Goal: Task Accomplishment & Management: Manage account settings

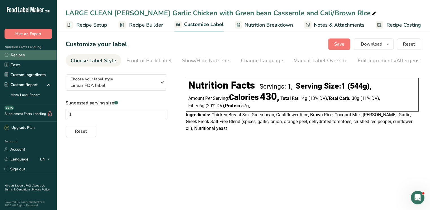
click at [29, 53] on link "Recipes" at bounding box center [28, 55] width 57 height 10
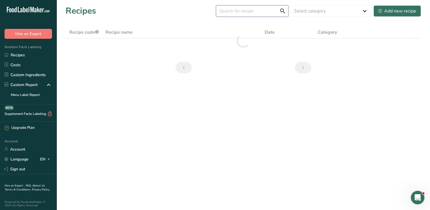
click at [241, 14] on input "text" at bounding box center [252, 10] width 72 height 11
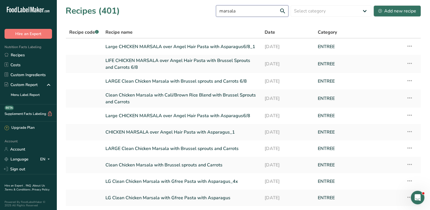
type input "marsala"
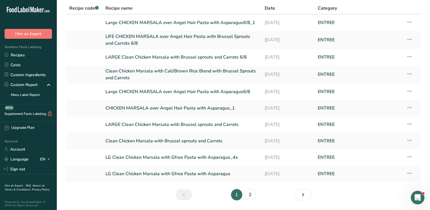
scroll to position [24, 0]
click at [248, 194] on link "2" at bounding box center [250, 194] width 11 height 11
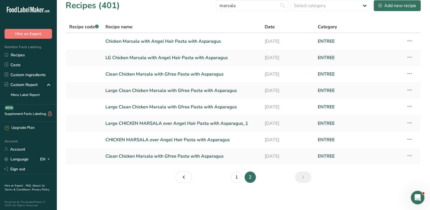
scroll to position [5, 0]
click at [237, 177] on link "1" at bounding box center [236, 177] width 11 height 11
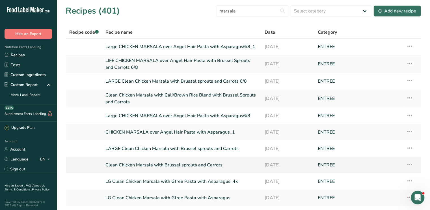
click at [150, 168] on link "Clean Chicken Marsala with Brussel sprouts and Carrots" at bounding box center [182, 165] width 153 height 12
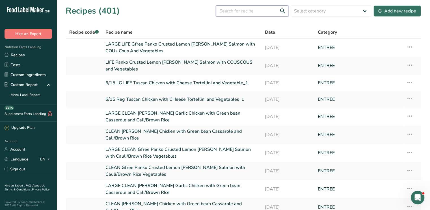
click at [252, 11] on input "text" at bounding box center [252, 10] width 72 height 11
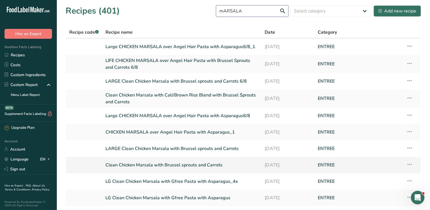
type input "mARSALA"
click at [412, 165] on icon at bounding box center [410, 164] width 7 height 10
click at [412, 165] on td "Recipe Setup Delete Recipe Duplicate Recipe Scale Recipe Save as Sub-Recipe .a-…" at bounding box center [412, 165] width 18 height 16
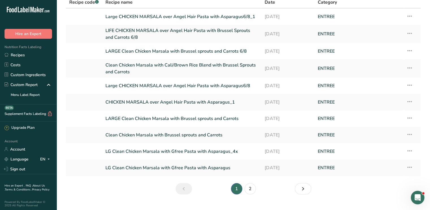
scroll to position [31, 0]
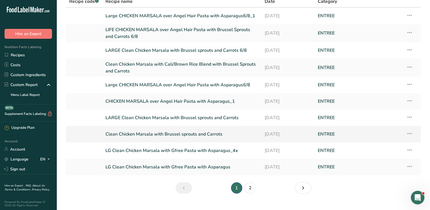
click at [410, 132] on icon at bounding box center [410, 133] width 7 height 10
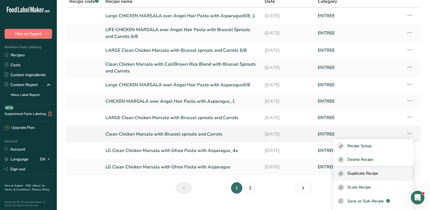
click at [388, 176] on div "Duplicate Recipe" at bounding box center [373, 173] width 71 height 7
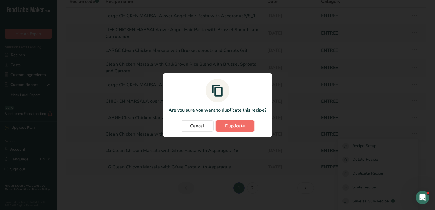
click at [243, 125] on span "Duplicate" at bounding box center [235, 126] width 20 height 7
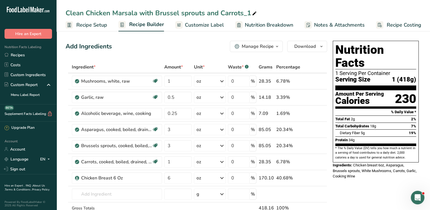
click at [255, 13] on icon at bounding box center [254, 14] width 5 height 8
click at [66, 12] on input "Clean Chicken Marsala with Brussel sprouts and Carrots" at bounding box center [244, 13] width 356 height 10
type input "[DATE] Clean Chicken Marsala with Brussel sprouts and Carrots"
click at [143, 43] on div "Add Ingredients Manage Recipe Delete Recipe Duplicate Recipe Scale Recipe Save …" at bounding box center [197, 46] width 262 height 11
click at [118, 193] on input "text" at bounding box center [117, 193] width 90 height 11
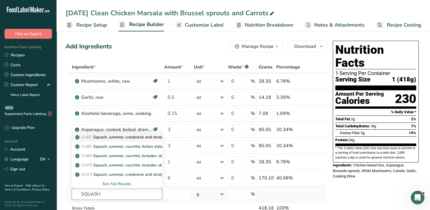
type input "SQUASH"
click at [140, 139] on p "11467 Squash, summer, [PERSON_NAME] and straightneck, raw" at bounding box center [130, 137] width 108 height 6
type input "Squash, summer, crookneck and straightneck, raw"
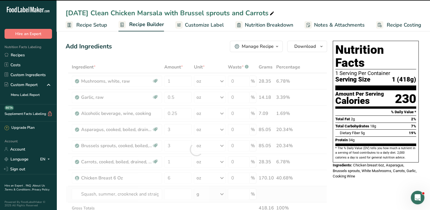
type input "0"
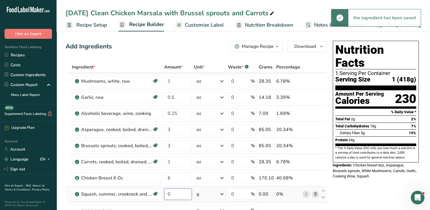
click at [175, 193] on input "0" at bounding box center [177, 193] width 27 height 11
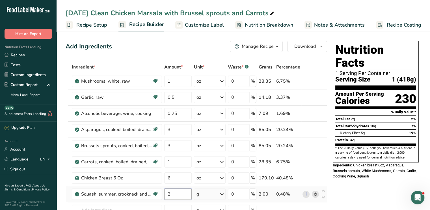
type input "2"
click at [222, 195] on div "Ingredient * Amount * Unit * Waste * .a-a{fill:#347362;}.b-a{fill:#fff;} Grams …" at bounding box center [197, 157] width 262 height 193
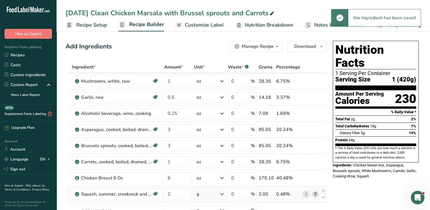
click at [222, 195] on icon at bounding box center [222, 194] width 7 height 10
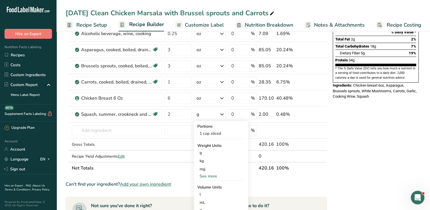
scroll to position [81, 0]
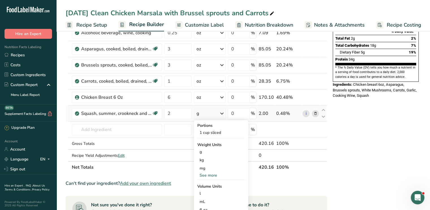
click at [215, 176] on div "See more" at bounding box center [221, 175] width 48 height 6
click at [209, 190] on div "oz" at bounding box center [221, 193] width 48 height 8
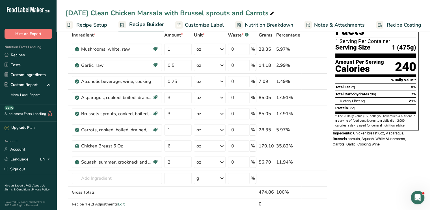
scroll to position [31, 0]
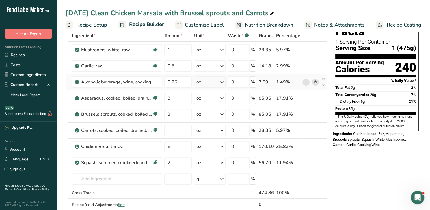
click at [315, 82] on icon at bounding box center [315, 82] width 4 height 6
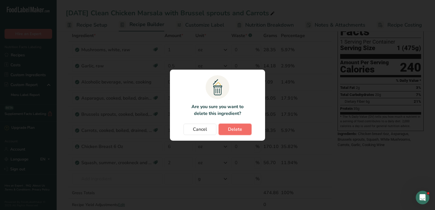
click at [243, 129] on button "Delete" at bounding box center [234, 129] width 33 height 11
type input "3"
type input "1"
type input "6"
type input "2"
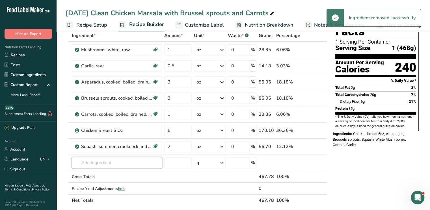
click at [105, 162] on input "text" at bounding box center [117, 162] width 90 height 11
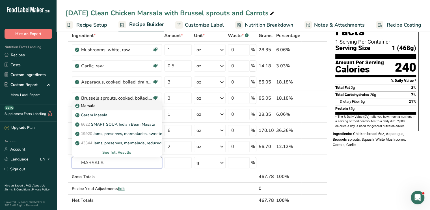
type input "MARSALA"
click at [92, 106] on p "Marsala" at bounding box center [85, 106] width 19 height 6
type input "Marsala"
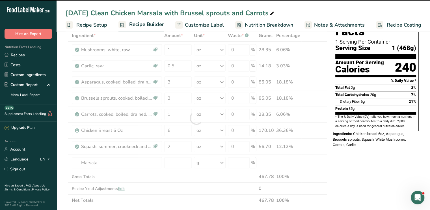
type input "0"
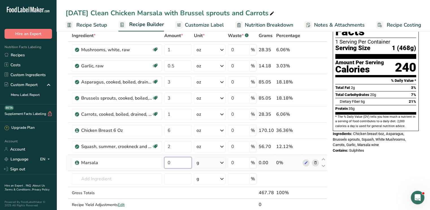
click at [173, 166] on input "0" at bounding box center [177, 162] width 27 height 11
type input "1"
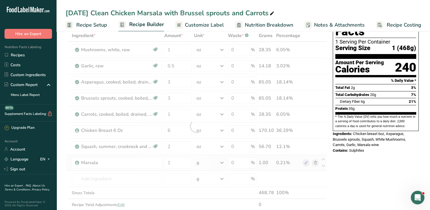
click at [221, 160] on div "Ingredient * Amount * Unit * Waste * .a-a{fill:#347362;}.b-a{fill:#fff;} Grams …" at bounding box center [197, 126] width 262 height 193
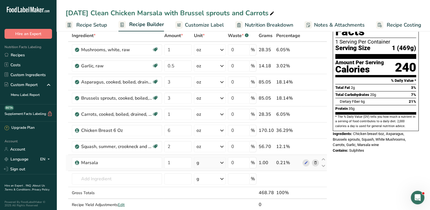
click at [222, 161] on icon at bounding box center [222, 163] width 7 height 10
click at [203, 27] on span "Customize Label" at bounding box center [204, 25] width 39 height 8
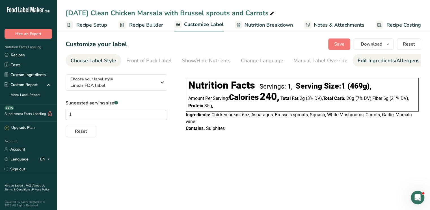
click at [360, 58] on div "Edit Ingredients/Allergens List" at bounding box center [394, 61] width 72 height 8
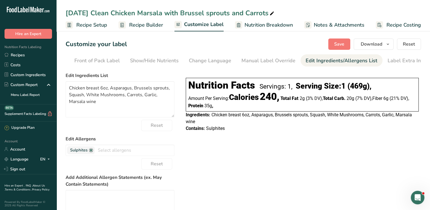
scroll to position [0, 55]
click at [92, 153] on link at bounding box center [91, 150] width 5 height 5
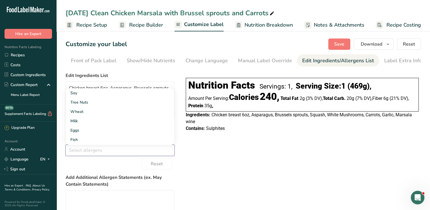
click at [248, 166] on div "Choose your label style Linear FDA label USA (FDA) Standard FDA label Tabular F…" at bounding box center [244, 170] width 356 height 200
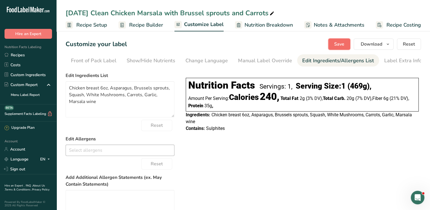
click at [341, 44] on span "Save" at bounding box center [339, 44] width 10 height 7
click at [340, 45] on span "Save" at bounding box center [339, 44] width 10 height 7
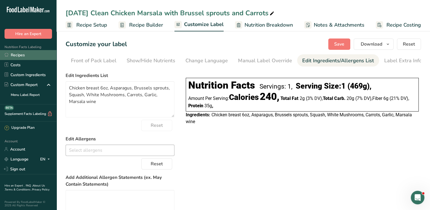
click at [16, 54] on link "Recipes" at bounding box center [28, 55] width 57 height 10
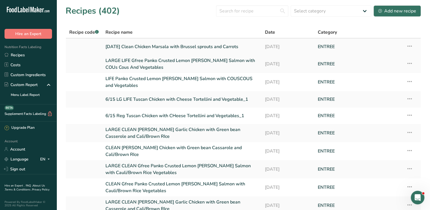
click at [407, 46] on icon at bounding box center [410, 46] width 7 height 10
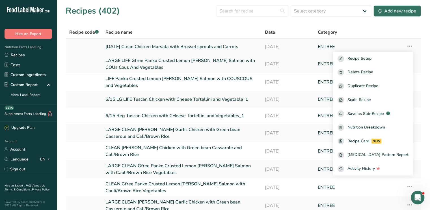
click at [216, 47] on link "[DATE] Clean Chicken Marsala with Brussel sprouts and Carrots" at bounding box center [182, 47] width 153 height 12
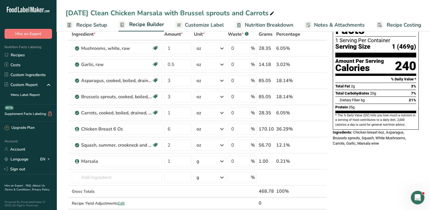
scroll to position [61, 0]
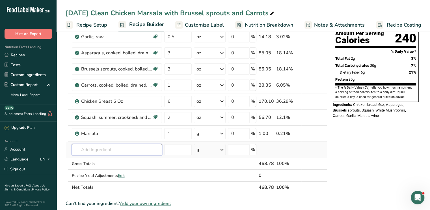
click at [99, 151] on input "text" at bounding box center [117, 149] width 90 height 11
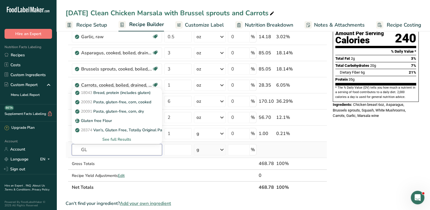
type input "G"
type input "PASTA GLU"
click at [117, 138] on div "See full Results" at bounding box center [116, 139] width 81 height 6
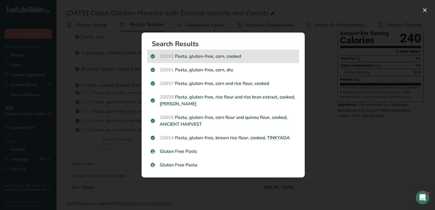
click at [211, 57] on p "20092 Pasta, gluten-free, corn, cooked" at bounding box center [223, 56] width 145 height 7
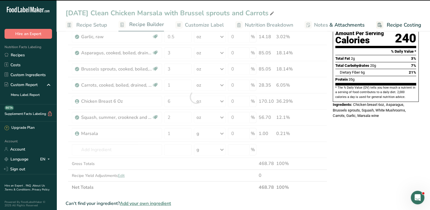
type input "0"
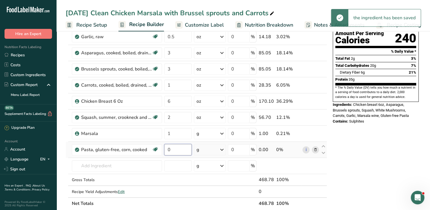
click at [177, 148] on input "0" at bounding box center [177, 149] width 27 height 11
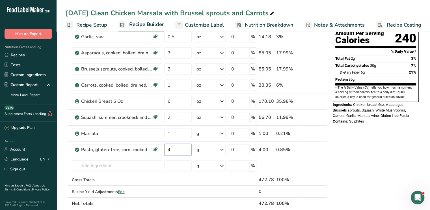
type input "4"
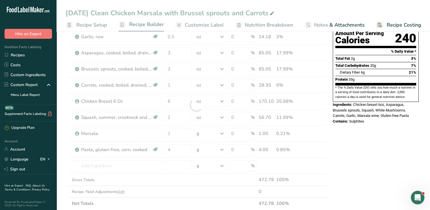
click at [413, 145] on div "Nutrition Facts 1 Serving Per Container Serving Size 1 (469g) Amount Per Servin…" at bounding box center [376, 203] width 91 height 450
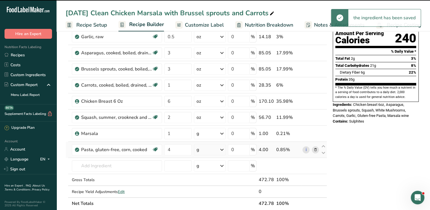
click at [220, 149] on icon at bounding box center [222, 150] width 7 height 10
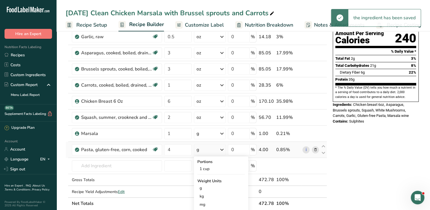
click at [220, 149] on icon at bounding box center [222, 150] width 7 height 10
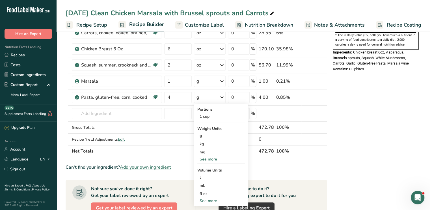
scroll to position [115, 0]
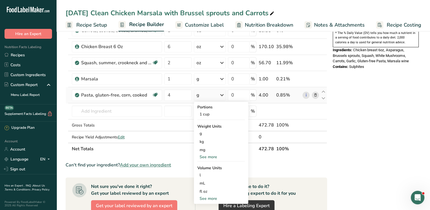
click at [216, 196] on div "See more" at bounding box center [221, 199] width 48 height 6
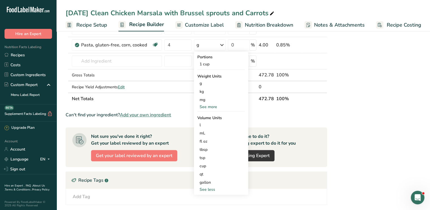
scroll to position [166, 0]
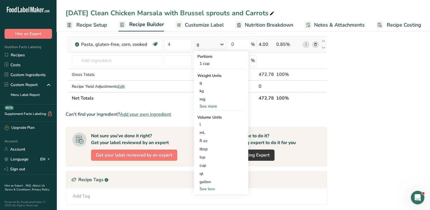
click at [205, 106] on div "See more" at bounding box center [221, 106] width 48 height 6
click at [203, 124] on div "oz" at bounding box center [221, 124] width 48 height 8
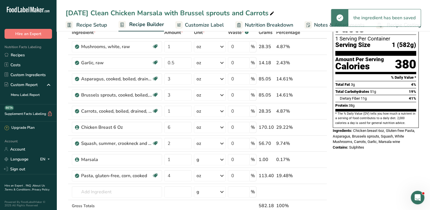
scroll to position [18, 0]
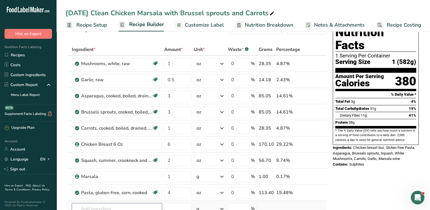
click at [116, 205] on input "text" at bounding box center [117, 208] width 90 height 11
click at [116, 205] on input "B" at bounding box center [117, 208] width 90 height 11
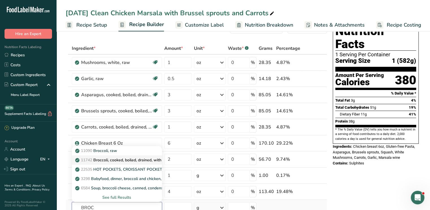
type input "BROC"
click at [141, 158] on p "11742 Broccoli, cooked, boiled, drained, with salt" at bounding box center [122, 160] width 93 height 6
type input "Broccoli, cooked, boiled, drained, with salt"
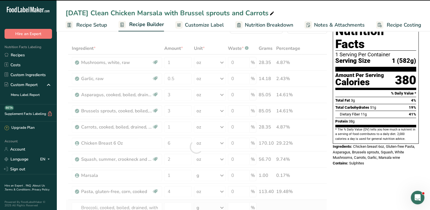
type input "0"
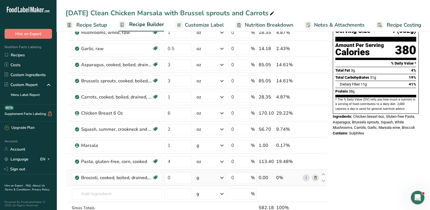
scroll to position [59, 0]
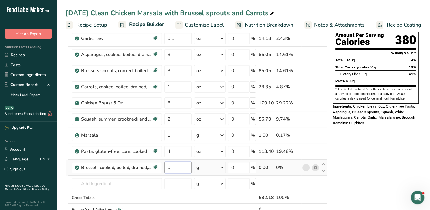
click at [171, 169] on input "0" at bounding box center [177, 167] width 27 height 11
drag, startPoint x: 171, startPoint y: 169, endPoint x: 143, endPoint y: 169, distance: 28.6
click at [157, 167] on tr "Broccoli, cooked, boiled, drained, with salt Dairy free Gluten free Vegan Veget…" at bounding box center [196, 168] width 261 height 16
type input "2"
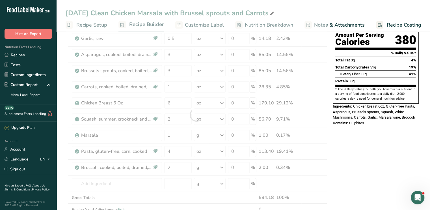
click at [352, 124] on div "Nutrition Facts 1 Serving Per Container Serving Size 1 (582g) Amount Per Servin…" at bounding box center [376, 213] width 91 height 467
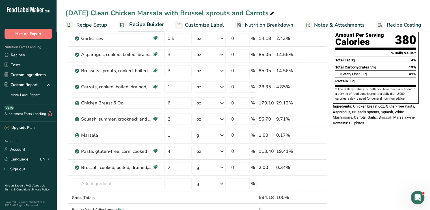
click at [222, 23] on span "Customize Label" at bounding box center [204, 25] width 39 height 8
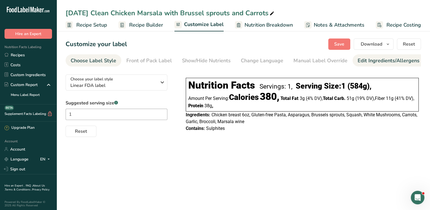
click at [370, 62] on div "Edit Ingredients/Allergens List" at bounding box center [394, 61] width 72 height 8
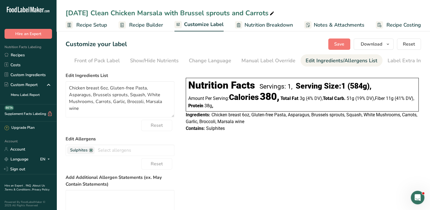
scroll to position [0, 55]
click at [92, 151] on link at bounding box center [91, 150] width 5 height 5
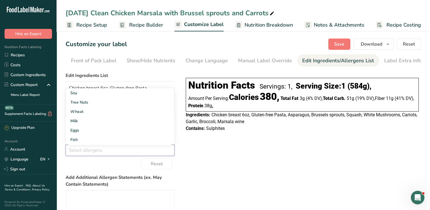
click at [340, 37] on section "Customize your label Save Download Choose what to show on your downloaded label…" at bounding box center [244, 154] width 374 height 250
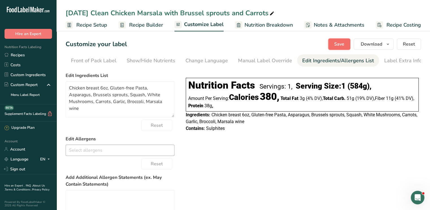
click at [340, 45] on span "Save" at bounding box center [339, 44] width 10 height 7
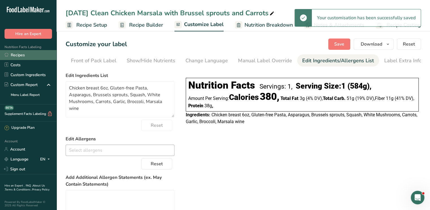
click at [26, 54] on link "Recipes" at bounding box center [28, 55] width 57 height 10
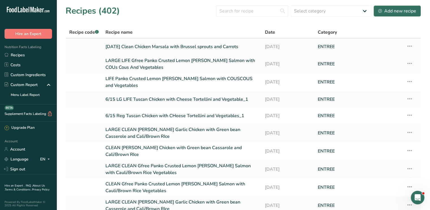
click at [414, 47] on td "Recipe Setup Delete Recipe Duplicate Recipe Scale Recipe Save as Sub-Recipe .a-…" at bounding box center [412, 46] width 18 height 16
click at [409, 46] on icon at bounding box center [410, 46] width 7 height 10
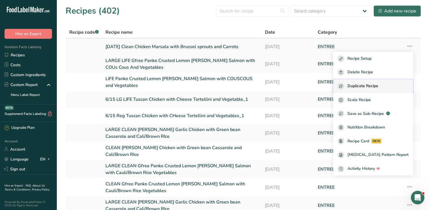
click at [373, 85] on span "Duplicate Recipe" at bounding box center [363, 86] width 31 height 7
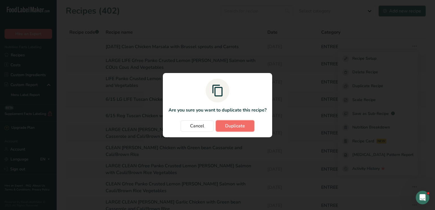
click at [240, 125] on span "Duplicate" at bounding box center [235, 126] width 20 height 7
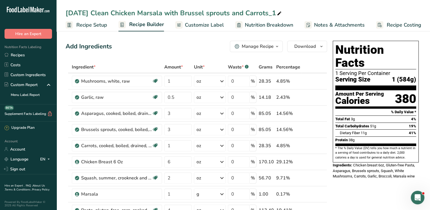
click at [279, 11] on icon at bounding box center [279, 14] width 5 height 8
drag, startPoint x: 274, startPoint y: 10, endPoint x: 182, endPoint y: 10, distance: 92.0
click at [182, 10] on input "[DATE] Clean Chicken Marsala with Brussel sprouts and Carrots" at bounding box center [244, 13] width 356 height 10
type input "[DATE] Clean Chicken Marsala with Gfree Pasta and Vegetables"
click at [307, 7] on div "[DATE] Clean Chicken Marsala with Gfree Pasta and Vegetables Recipe Setup Recip…" at bounding box center [244, 15] width 374 height 31
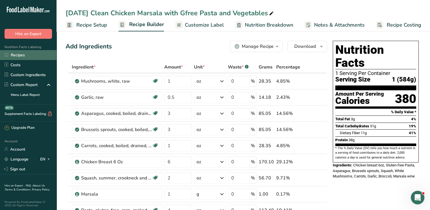
click at [25, 57] on link "Recipes" at bounding box center [28, 55] width 57 height 10
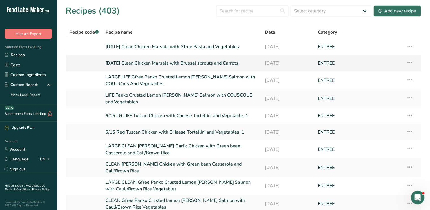
click at [136, 66] on link "[DATE] Clean Chicken Marsala with Brussel sprouts and Carrots" at bounding box center [182, 63] width 153 height 12
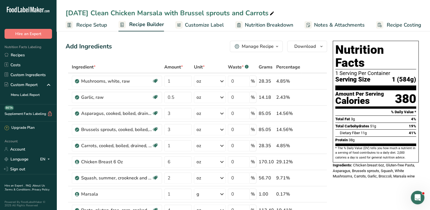
click at [274, 13] on icon at bounding box center [272, 14] width 5 height 8
click at [274, 13] on input "[DATE] Clean Chicken Marsala with Gfree Pasts and Vegetab" at bounding box center [244, 13] width 356 height 10
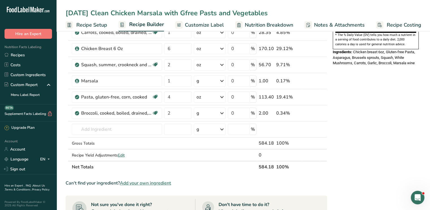
scroll to position [117, 0]
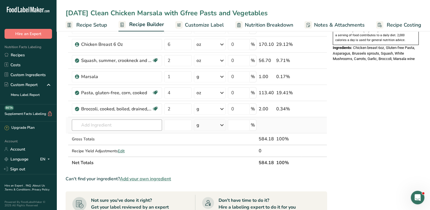
type input "[DATE] Clean Chicken Marsala with Gfree Pasts and Vegetables"
click at [117, 125] on input "text" at bounding box center [117, 124] width 90 height 11
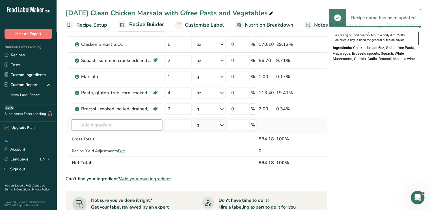
click at [117, 125] on input "text" at bounding box center [117, 124] width 90 height 11
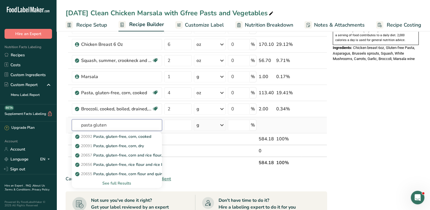
type input "pasta gluten"
click at [118, 181] on div "See full Results" at bounding box center [116, 183] width 81 height 6
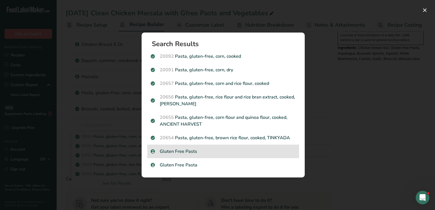
click at [170, 153] on p "Gluten Free Pasts" at bounding box center [223, 151] width 145 height 7
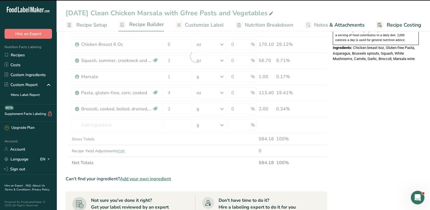
type input "0"
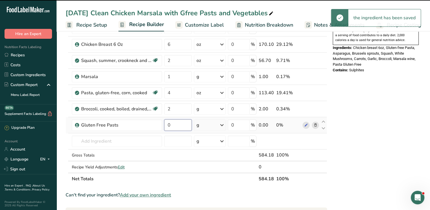
click at [177, 121] on input "0" at bounding box center [177, 124] width 27 height 11
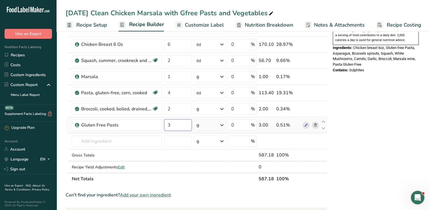
type input "3"
click at [224, 126] on div "Ingredient * Amount * Unit * Waste * .a-a{fill:#347362;}.b-a{fill:#fff;} Grams …" at bounding box center [197, 64] width 262 height 241
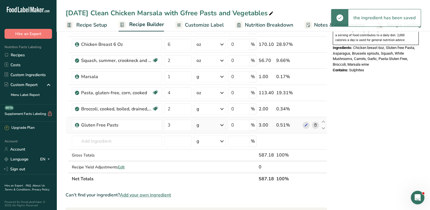
click at [222, 126] on icon at bounding box center [222, 125] width 7 height 10
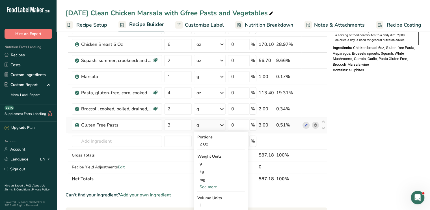
click at [211, 186] on div "See more" at bounding box center [221, 187] width 48 height 6
click at [207, 202] on div "oz" at bounding box center [221, 204] width 48 height 8
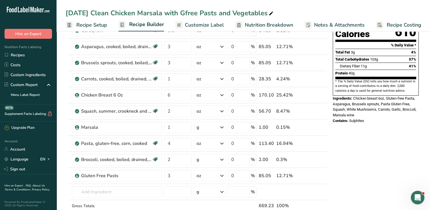
scroll to position [68, 0]
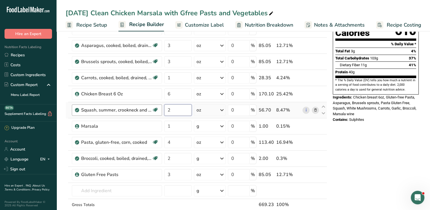
drag, startPoint x: 175, startPoint y: 112, endPoint x: 147, endPoint y: 113, distance: 27.8
click at [147, 113] on tr "Squash, summer, crookneck and straightneck, raw Dairy free Gluten free Vegan Ve…" at bounding box center [196, 110] width 261 height 16
type input "3"
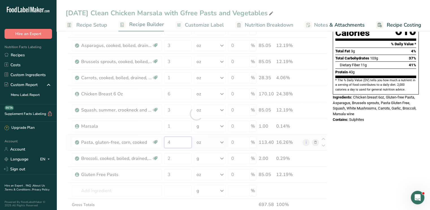
click at [181, 145] on div "Ingredient * Amount * Unit * Waste * .a-a{fill:#347362;}.b-a{fill:#fff;} Grams …" at bounding box center [197, 113] width 262 height 241
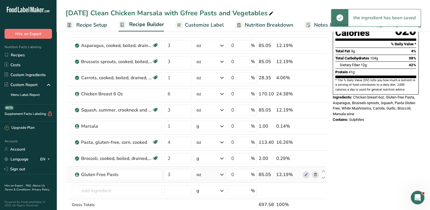
click at [315, 172] on div "Ingredient * Amount * Unit * Waste * .a-a{fill:#347362;}.b-a{fill:#fff;} Grams …" at bounding box center [197, 113] width 262 height 241
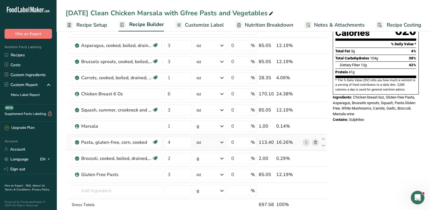
click at [316, 141] on icon at bounding box center [315, 142] width 4 height 6
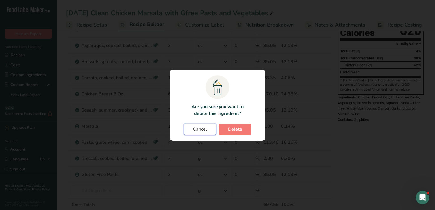
click at [199, 130] on span "Cancel" at bounding box center [200, 129] width 14 height 7
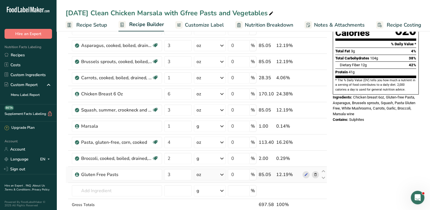
click at [316, 173] on icon at bounding box center [315, 175] width 4 height 6
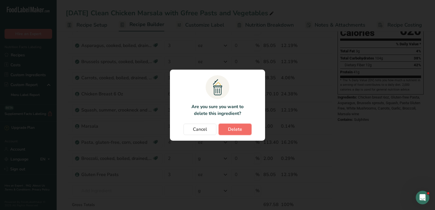
click at [240, 128] on span "Delete" at bounding box center [235, 129] width 14 height 7
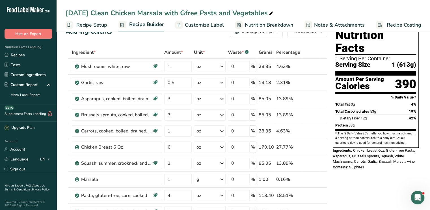
scroll to position [0, 0]
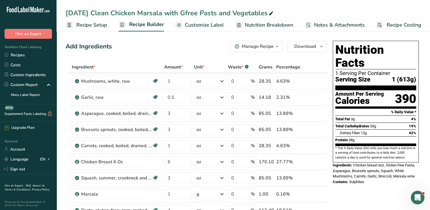
click at [213, 24] on span "Customize Label" at bounding box center [204, 25] width 39 height 8
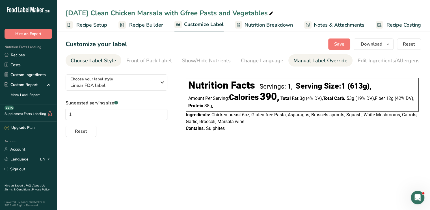
click at [303, 60] on div "Manual Label Override" at bounding box center [321, 61] width 54 height 8
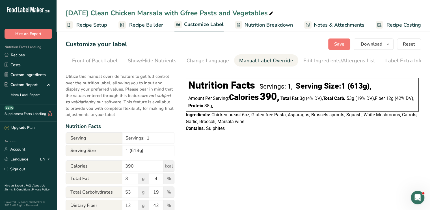
scroll to position [0, 55]
click at [307, 59] on div "Edit Ingredients/Allergens List" at bounding box center [338, 61] width 72 height 8
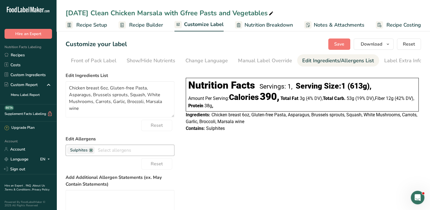
click at [88, 154] on span "Sulphites" at bounding box center [81, 150] width 28 height 8
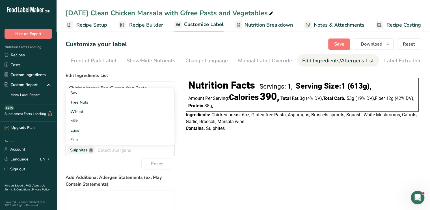
click at [92, 152] on link at bounding box center [91, 150] width 5 height 5
click at [216, 12] on div "[DATE] Clean Chicken Marsala with Gfree Pasts and Vegetables" at bounding box center [170, 13] width 209 height 10
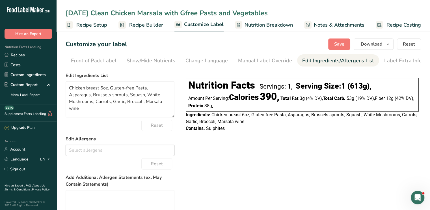
click at [216, 12] on input "[DATE] Clean Chicken Marsala with Gfree Pasts and Vegetables" at bounding box center [244, 13] width 356 height 10
click at [221, 13] on input "[DATE] Clean Chicken Marsala with Gfree Pastas and Vegetables" at bounding box center [244, 13] width 356 height 10
type input "[DATE] Clean Chicken Marsala with Gfree Pasta and Vegetables"
click at [339, 45] on span "Save" at bounding box center [339, 44] width 10 height 7
click at [339, 45] on div "Save Download Choose what to show on your downloaded label Recipe Name to appea…" at bounding box center [374, 43] width 93 height 11
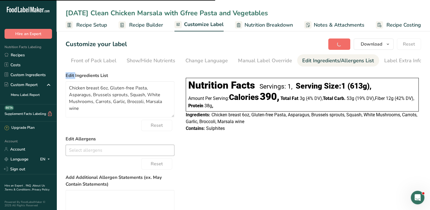
click at [339, 45] on div "Save Download Choose what to show on your downloaded label Recipe Name to appea…" at bounding box center [374, 43] width 93 height 11
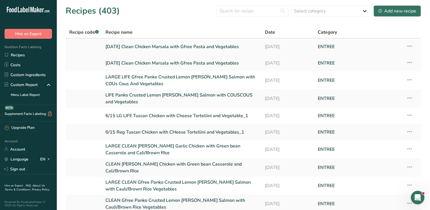
click at [149, 47] on link "[DATE] Clean Chicken Marsala with Gfree Pasta and Vegetables" at bounding box center [182, 47] width 153 height 12
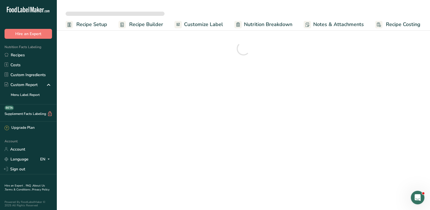
click at [149, 47] on div at bounding box center [244, 48] width 356 height 20
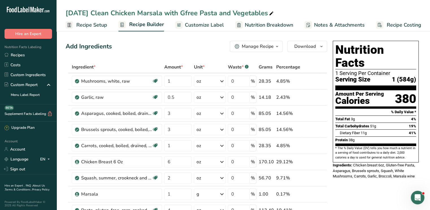
click at [91, 12] on div "[DATE] Clean Chicken Marsala with Gfree Pasta and Vegetables" at bounding box center [170, 13] width 209 height 10
click at [91, 12] on input "[DATE] Clean Chicken Marsala with Gfree Pasta and Vegetables" at bounding box center [244, 13] width 356 height 10
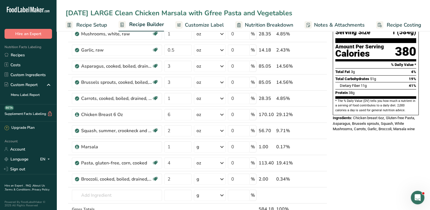
scroll to position [48, 0]
type input "[DATE] LARGE Clean Chicken Marsala with Gfree Pasta and Vegetables"
click at [316, 114] on icon at bounding box center [315, 114] width 4 height 6
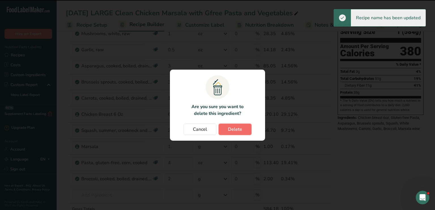
click at [239, 128] on span "Delete" at bounding box center [235, 129] width 14 height 7
type input "2"
type input "1"
type input "4"
type input "2"
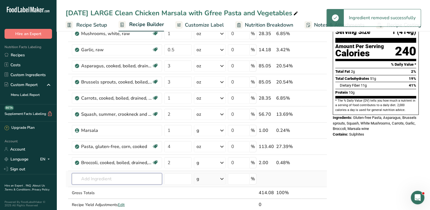
click at [98, 175] on input "text" at bounding box center [117, 178] width 90 height 11
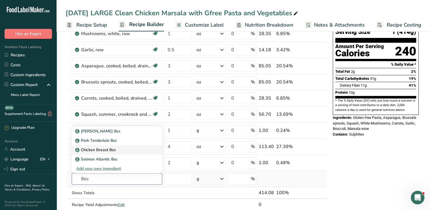
type input "8oz"
click at [109, 152] on link "Chicken Breast 8oz" at bounding box center [117, 149] width 90 height 9
type input "Chicken Breast 8oz"
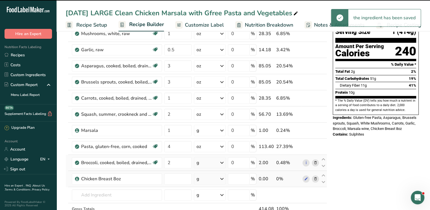
type input "0"
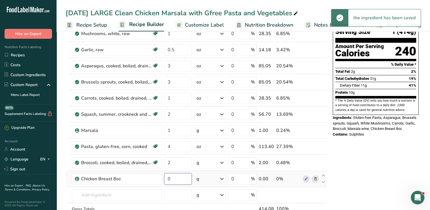
click at [177, 177] on input "0" at bounding box center [177, 178] width 27 height 11
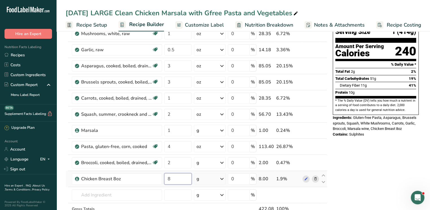
type input "8"
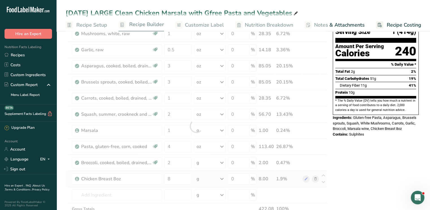
click at [223, 177] on div "Ingredient * Amount * Unit * Waste * .a-a{fill:#347362;}.b-a{fill:#fff;} Grams …" at bounding box center [197, 126] width 262 height 225
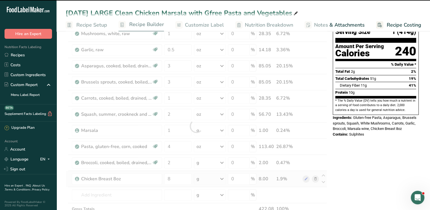
click at [223, 177] on icon at bounding box center [222, 179] width 7 height 10
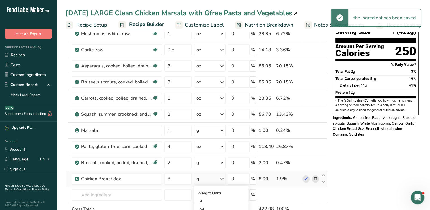
click at [223, 177] on icon at bounding box center [222, 179] width 7 height 10
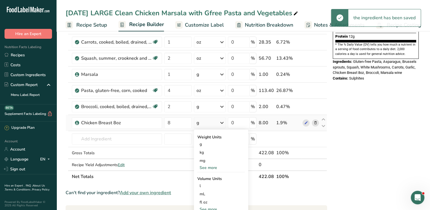
scroll to position [104, 0]
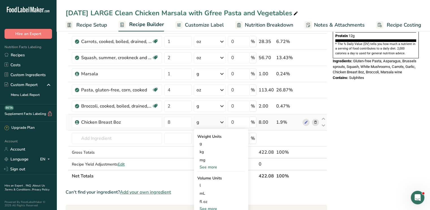
click at [217, 167] on div "See more" at bounding box center [221, 167] width 48 height 6
click at [209, 181] on div "oz" at bounding box center [221, 185] width 48 height 8
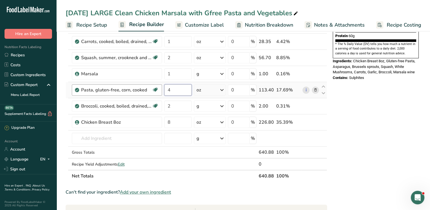
drag, startPoint x: 178, startPoint y: 90, endPoint x: 151, endPoint y: 93, distance: 27.0
click at [151, 93] on tr "Pasta, gluten-free, corn, cooked Dairy free Gluten free Vegan Vegetarian Soy fr…" at bounding box center [196, 90] width 261 height 16
type input "6"
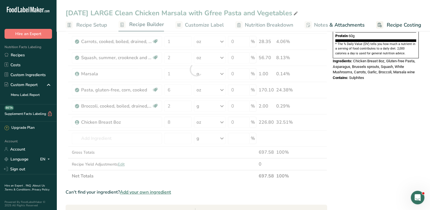
click at [383, 114] on div "Nutrition Facts 1 Serving Per Container Serving Size 1 (641g) Amount Per Servin…" at bounding box center [376, 167] width 91 height 467
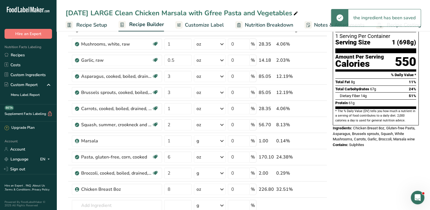
scroll to position [35, 0]
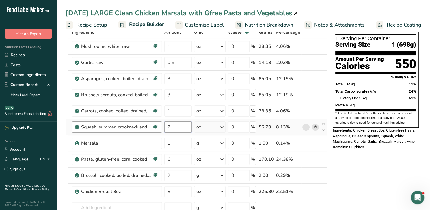
drag, startPoint x: 180, startPoint y: 128, endPoint x: 136, endPoint y: 127, distance: 44.1
click at [136, 127] on tr "Squash, summer, crookneck and straightneck, raw Dairy free Gluten free Vegan Ve…" at bounding box center [196, 127] width 261 height 16
type input "4"
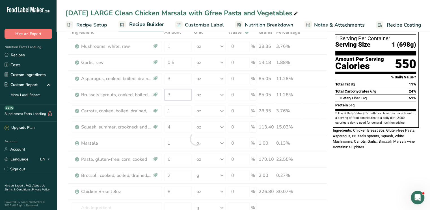
drag, startPoint x: 185, startPoint y: 97, endPoint x: 146, endPoint y: 98, distance: 38.8
click at [146, 98] on div "Ingredient * Amount * Unit * Waste * .a-a{fill:#347362;}.b-a{fill:#fff;} Grams …" at bounding box center [197, 138] width 262 height 225
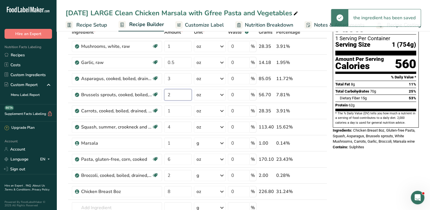
type input "2"
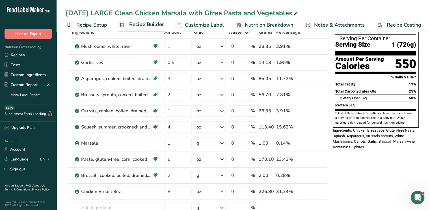
click at [199, 27] on span "Customize Label" at bounding box center [204, 25] width 39 height 8
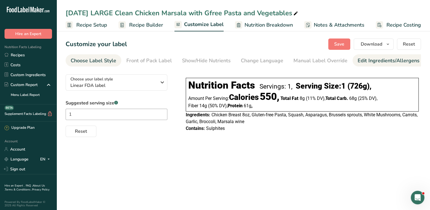
click at [365, 62] on div "Edit Ingredients/Allergens List" at bounding box center [394, 61] width 72 height 8
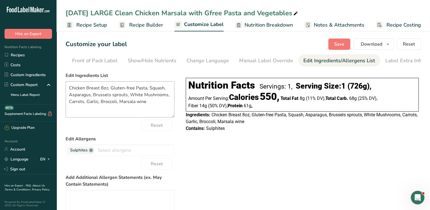
scroll to position [0, 55]
click at [92, 151] on link at bounding box center [91, 150] width 5 height 5
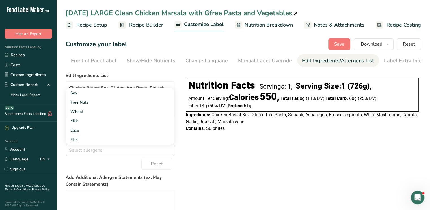
click at [256, 154] on div "Choose your label style Linear FDA label USA (FDA) Standard FDA label Tabular F…" at bounding box center [244, 170] width 356 height 200
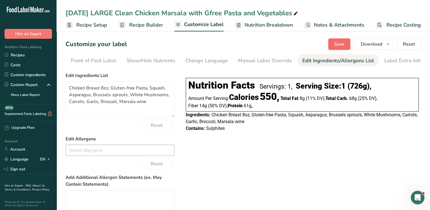
click at [347, 43] on button "Save" at bounding box center [339, 43] width 22 height 11
click at [344, 45] on span "Save" at bounding box center [339, 44] width 10 height 7
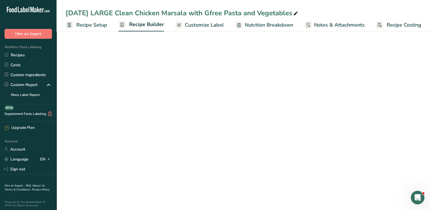
scroll to position [35, 0]
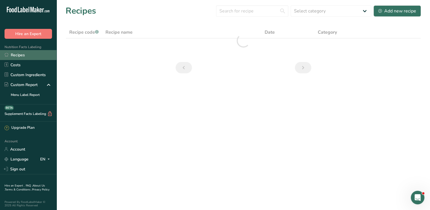
click at [22, 56] on link "Recipes" at bounding box center [28, 55] width 57 height 10
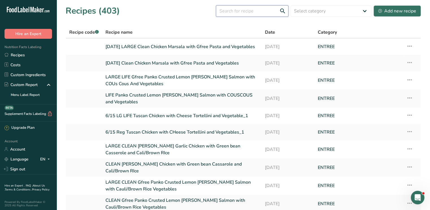
click at [229, 11] on input "text" at bounding box center [252, 10] width 72 height 11
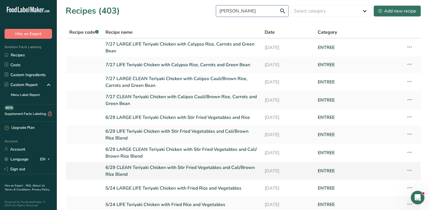
type input "[PERSON_NAME]"
click at [179, 170] on link "6/29 CLEAN Teriyaki Chicken with Stir Fried Vegetables and Cali/Brown RIce Blend" at bounding box center [182, 171] width 153 height 14
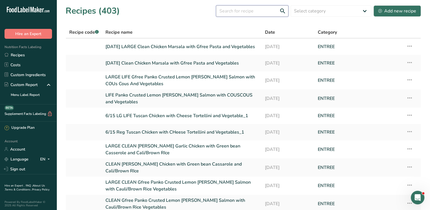
click at [241, 10] on input "text" at bounding box center [252, 10] width 72 height 11
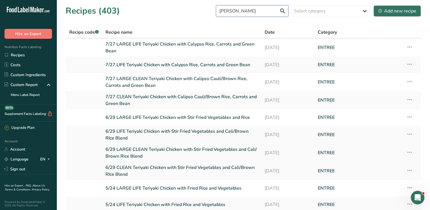
type input "[PERSON_NAME]"
click at [148, 149] on link "6/29 LARGE CLEAN Teriyaki Chicken with Stir Fried Vegetables and Cali/ Brown Ri…" at bounding box center [182, 153] width 153 height 14
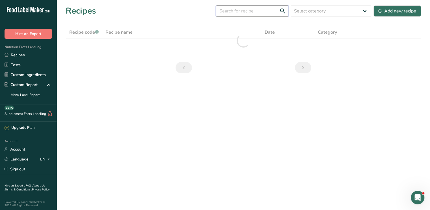
click at [241, 11] on input "text" at bounding box center [252, 10] width 72 height 11
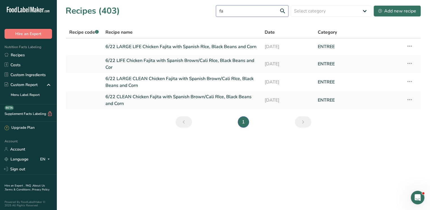
type input "f"
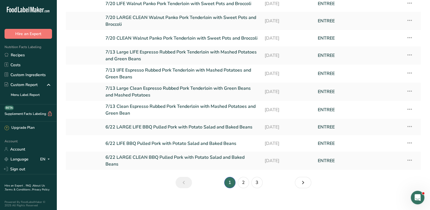
scroll to position [46, 0]
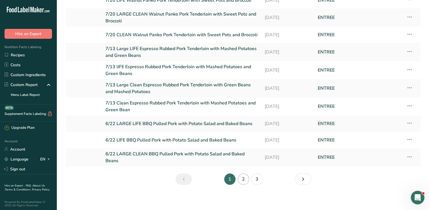
type input "pork"
click at [242, 175] on link "2" at bounding box center [243, 178] width 11 height 11
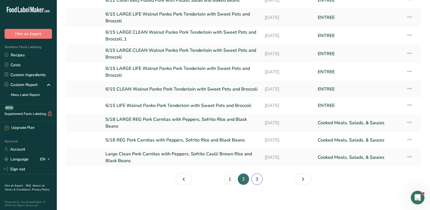
click at [253, 178] on link "3" at bounding box center [257, 178] width 11 height 11
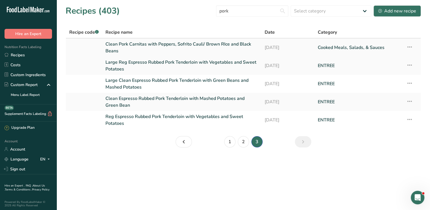
click at [206, 43] on link "Clean Pork Carnitas with Peppers, Sofrito Cauli/ Brown RIce and Black Beans" at bounding box center [182, 48] width 153 height 14
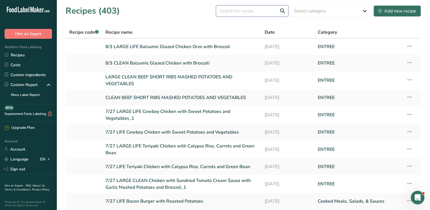
click at [237, 13] on input "text" at bounding box center [252, 10] width 72 height 11
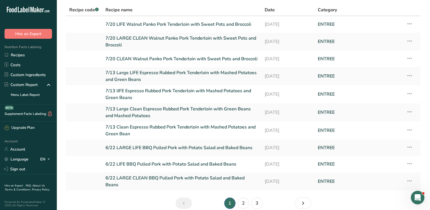
scroll to position [48, 0]
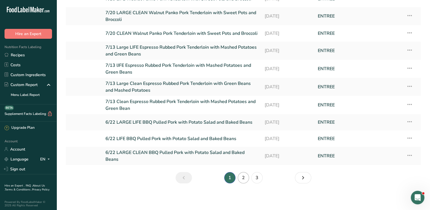
type input "pork"
click at [243, 173] on link "2" at bounding box center [243, 177] width 11 height 11
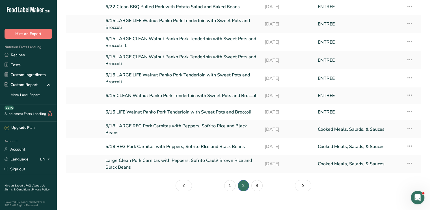
scroll to position [41, 0]
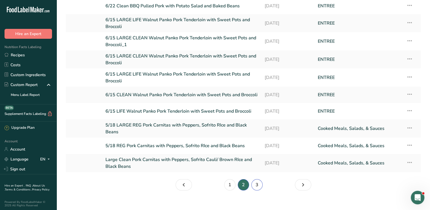
click at [260, 183] on link "3" at bounding box center [257, 184] width 11 height 11
click at [260, 183] on li "3" at bounding box center [257, 184] width 14 height 11
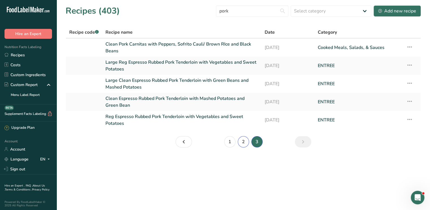
click at [242, 140] on link "2" at bounding box center [243, 141] width 11 height 11
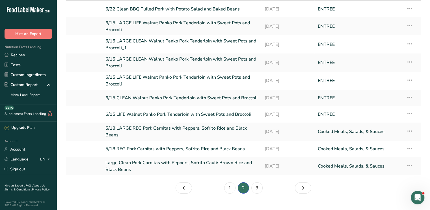
scroll to position [48, 0]
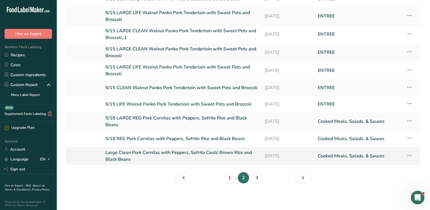
click at [409, 156] on icon at bounding box center [410, 155] width 7 height 10
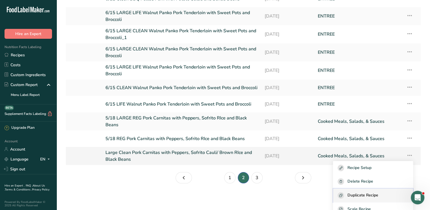
click at [379, 196] on span "Duplicate Recipe" at bounding box center [363, 195] width 31 height 7
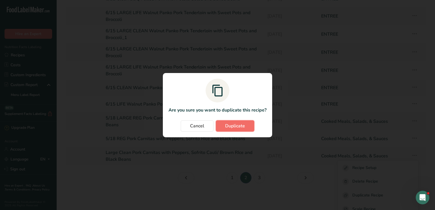
click at [242, 125] on span "Duplicate" at bounding box center [235, 126] width 20 height 7
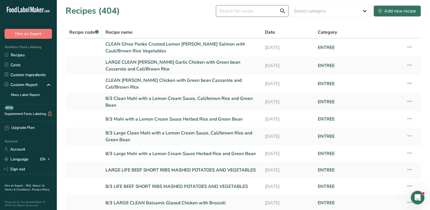
click at [250, 7] on input "text" at bounding box center [252, 10] width 72 height 11
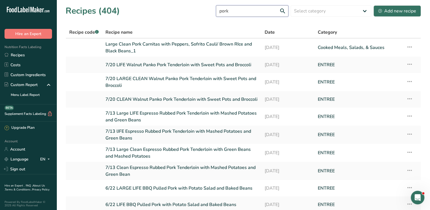
scroll to position [48, 0]
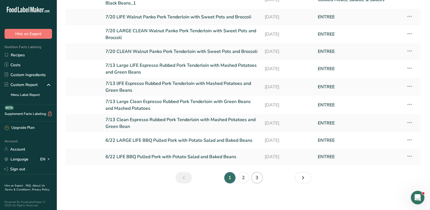
type input "pork"
click at [254, 177] on link "3" at bounding box center [257, 177] width 11 height 11
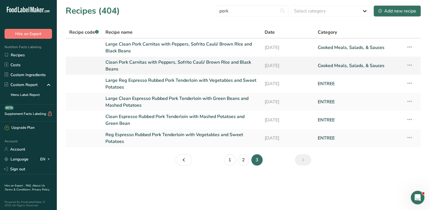
click at [164, 61] on link "Clean Pork Carnitas with Peppers, Sofrito Cauli/ Brown RIce and Black Beans" at bounding box center [182, 66] width 153 height 14
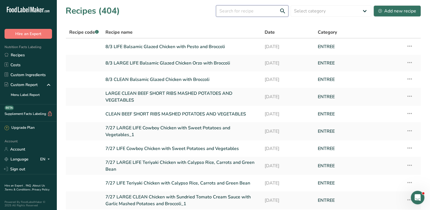
click at [241, 11] on input "text" at bounding box center [252, 10] width 72 height 11
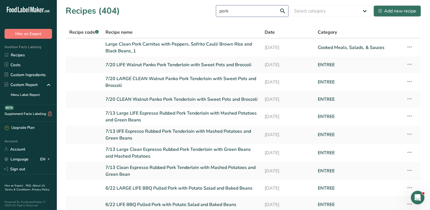
scroll to position [48, 0]
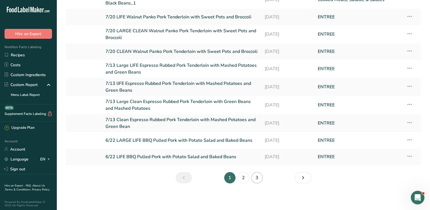
type input "pork"
click at [260, 177] on link "3" at bounding box center [257, 177] width 11 height 11
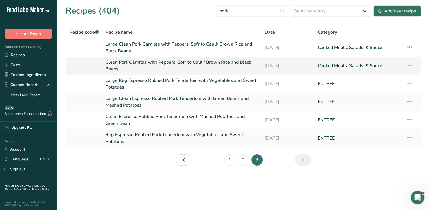
click at [409, 63] on icon at bounding box center [410, 65] width 7 height 10
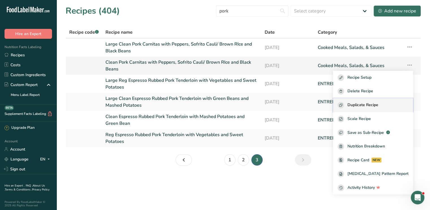
click at [379, 107] on span "Duplicate Recipe" at bounding box center [363, 105] width 31 height 7
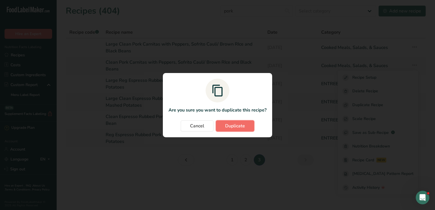
click at [240, 125] on span "Duplicate" at bounding box center [235, 126] width 20 height 7
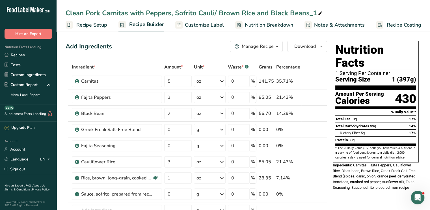
click at [219, 22] on span "Customize Label" at bounding box center [204, 25] width 39 height 8
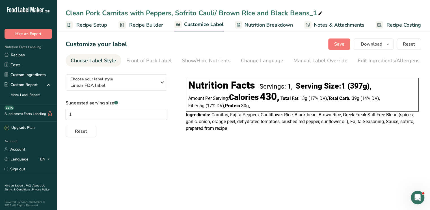
click at [318, 12] on icon at bounding box center [320, 14] width 5 height 8
click at [68, 14] on input "Clean Pork Carnitas with Peppers, Sofrito Cauli/ Brown RIce and Black Beans" at bounding box center [244, 13] width 356 height 10
type input "[DATE] Clean Pork Carnitas with Peppers, Sofrito Cauli/ Brown RIce and Black Be…"
click at [145, 25] on span "Recipe Builder" at bounding box center [146, 25] width 34 height 8
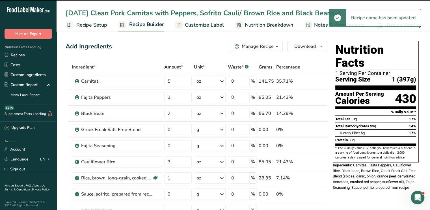
click at [191, 25] on span "Customize Label" at bounding box center [204, 25] width 39 height 8
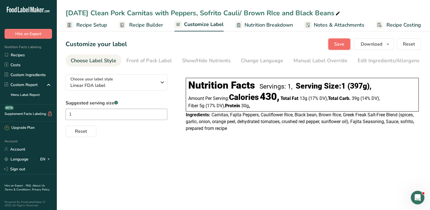
click at [343, 44] on span "Save" at bounding box center [339, 44] width 10 height 7
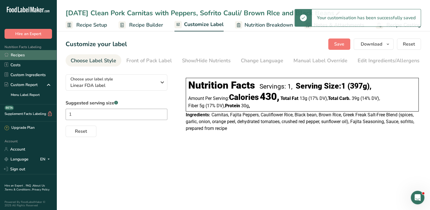
click at [29, 57] on link "Recipes" at bounding box center [28, 55] width 57 height 10
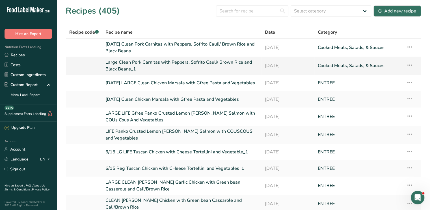
click at [173, 63] on link "Large Clean Pork Carnitas with Peppers, Sofrito Cauli/ Brown RIce and Black Bea…" at bounding box center [182, 66] width 153 height 14
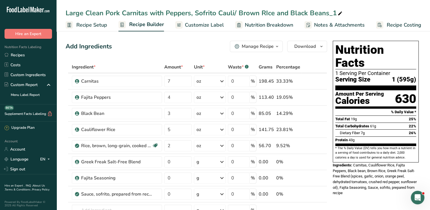
click at [340, 14] on icon at bounding box center [340, 14] width 5 height 8
type input "Large Clean Pork Carnitas with Peppers, Sofrito Cauli/ Brown RIce and Black Bea…"
click at [64, 14] on div "Large Clean Pork Carnitas with Peppers, Sofrito Cauli/ Brown RIce and Black Bea…" at bounding box center [244, 13] width 374 height 10
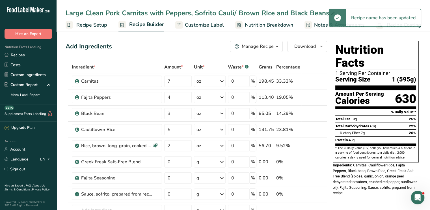
click at [66, 14] on div "Large Clean Pork Carnitas with Peppers, Sofrito Cauli/ Brown RIce and Black Bea…" at bounding box center [201, 13] width 271 height 10
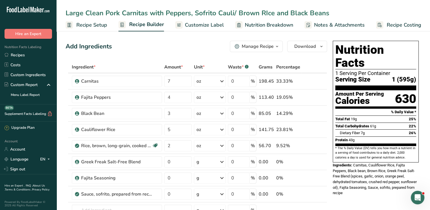
click at [67, 14] on input "Large Clean Pork Carnitas with Peppers, Sofrito Cauli/ Brown RIce and Black Bea…" at bounding box center [244, 13] width 356 height 10
type input "[DATE] Large Clean Pork Carnitas with Peppers, Sofrito Cauli/ Brown RIce and Bl…"
click at [211, 26] on span "Customize Label" at bounding box center [204, 25] width 39 height 8
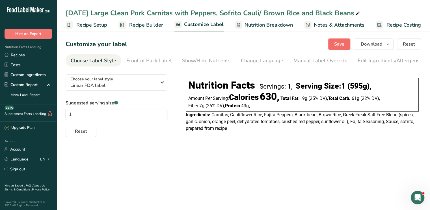
click at [344, 39] on button "Save" at bounding box center [339, 43] width 22 height 11
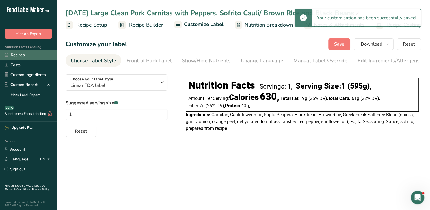
click at [23, 56] on link "Recipes" at bounding box center [28, 55] width 57 height 10
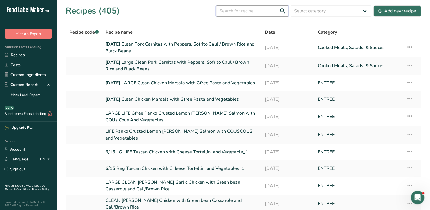
click at [241, 13] on input "text" at bounding box center [252, 10] width 72 height 11
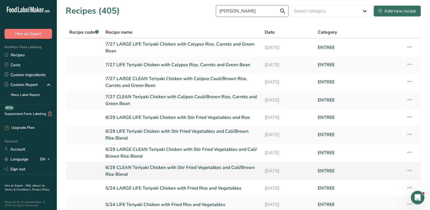
type input "[PERSON_NAME]"
click at [409, 171] on icon at bounding box center [410, 170] width 7 height 10
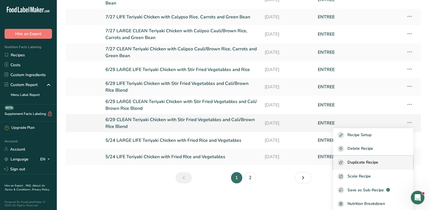
click at [395, 165] on div "Duplicate Recipe" at bounding box center [373, 162] width 71 height 7
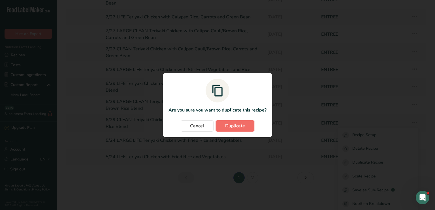
click at [247, 126] on button "Duplicate" at bounding box center [235, 125] width 38 height 11
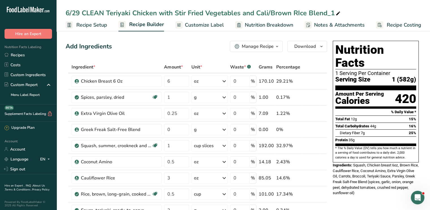
click at [81, 16] on div "6/29 CLEAN Teriyaki Chicken with Stir Fried Vegetables and Cali/Brown RIce Blen…" at bounding box center [204, 13] width 276 height 10
click at [81, 16] on input "6/29 CLEAN Teriyaki Chicken with Stir Fried Vegetables and Cali/Brown RIce Blen…" at bounding box center [244, 13] width 356 height 10
drag, startPoint x: 81, startPoint y: 13, endPoint x: 4, endPoint y: 7, distance: 77.5
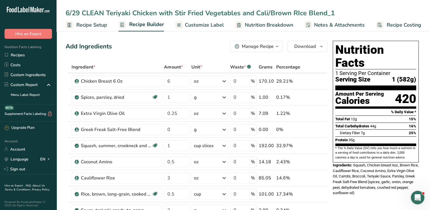
click at [345, 14] on input "[DATE] CLEAN Teriyaki Chicken with Stir Fried Vegetables and Cali/Brown RIce Bl…" at bounding box center [244, 13] width 356 height 10
type input "[DATE] CLEAN Teriyaki Chicken with Stir Fried Vegetables and Cali/Brown RIce Bl…"
click at [196, 27] on span "Customize Label" at bounding box center [204, 25] width 39 height 8
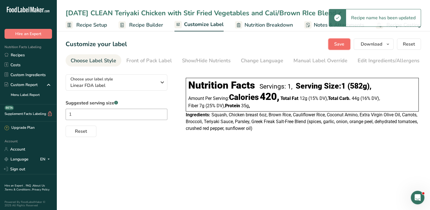
click at [344, 46] on span "Save" at bounding box center [339, 44] width 10 height 7
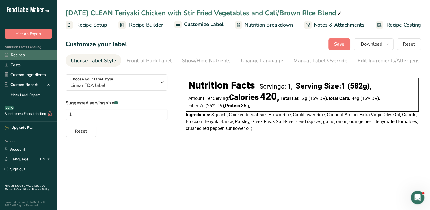
click at [19, 56] on link "Recipes" at bounding box center [28, 55] width 57 height 10
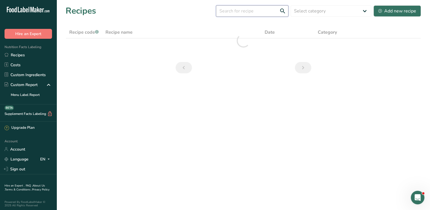
click at [238, 13] on input "text" at bounding box center [252, 10] width 72 height 11
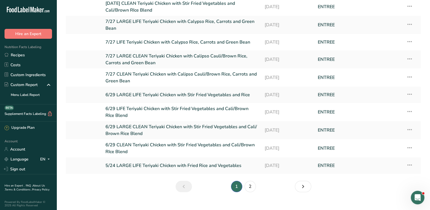
scroll to position [43, 0]
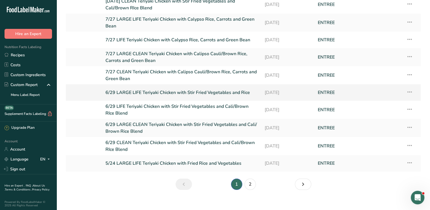
type input "[PERSON_NAME]"
click at [411, 92] on icon at bounding box center [410, 92] width 7 height 10
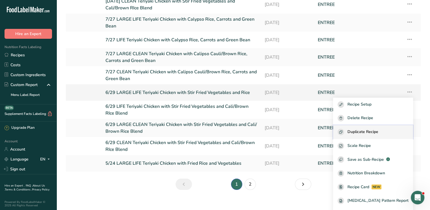
click at [375, 133] on span "Duplicate Recipe" at bounding box center [363, 132] width 31 height 7
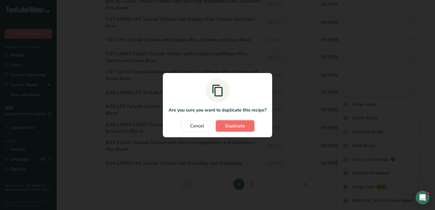
click at [231, 124] on span "Duplicate" at bounding box center [235, 126] width 20 height 7
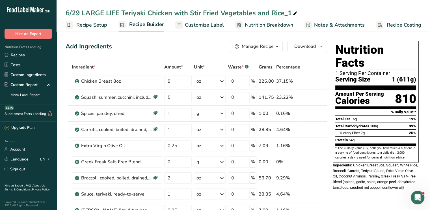
click at [297, 13] on icon at bounding box center [295, 14] width 5 height 8
drag, startPoint x: 80, startPoint y: 11, endPoint x: 15, endPoint y: 18, distance: 65.9
type input "[DATE] LARGE LIFE Teriyaki Chicken with Stir Fried Vegetables and Rice"
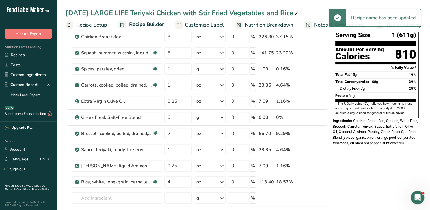
scroll to position [45, 0]
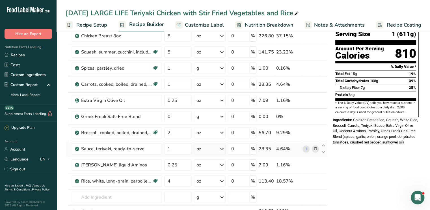
click at [315, 148] on icon at bounding box center [315, 149] width 4 height 6
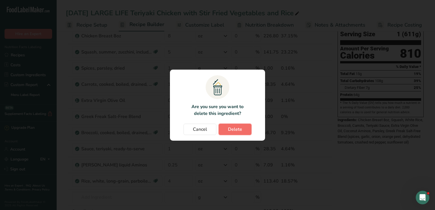
click at [244, 127] on button "Delete" at bounding box center [234, 129] width 33 height 11
type input "0.25"
type input "4"
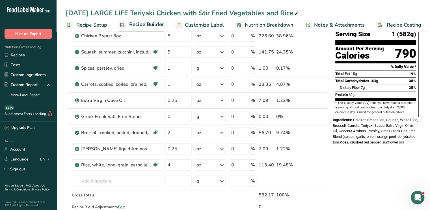
click at [193, 24] on span "Customize Label" at bounding box center [204, 25] width 39 height 8
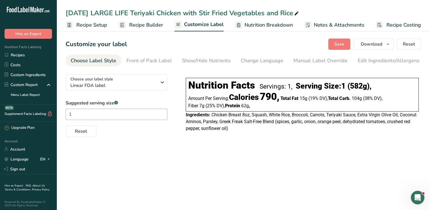
click at [148, 27] on span "Recipe Builder" at bounding box center [146, 25] width 34 height 8
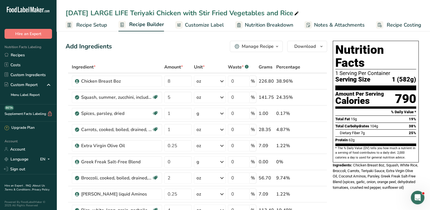
click at [215, 23] on span "Customize Label" at bounding box center [204, 25] width 39 height 8
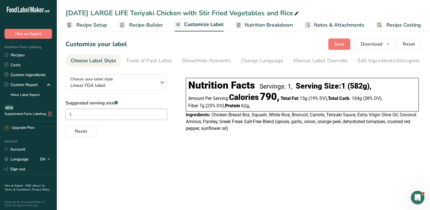
click at [215, 23] on span "Customize Label" at bounding box center [204, 25] width 40 height 8
click at [158, 28] on span "Recipe Builder" at bounding box center [146, 25] width 34 height 8
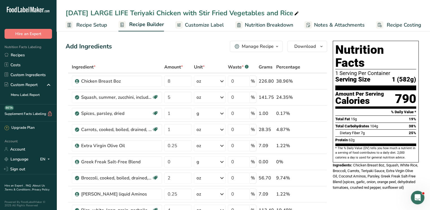
click at [247, 70] on th "Waste * .a-a{fill:#347362;}.b-a{fill:#fff;}" at bounding box center [242, 67] width 31 height 12
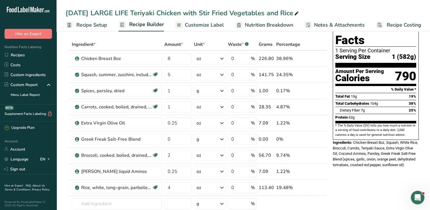
scroll to position [34, 0]
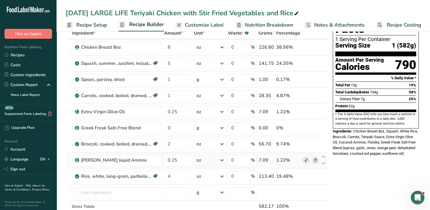
drag, startPoint x: 313, startPoint y: 152, endPoint x: 319, endPoint y: 152, distance: 5.9
click at [319, 152] on td at bounding box center [311, 160] width 19 height 16
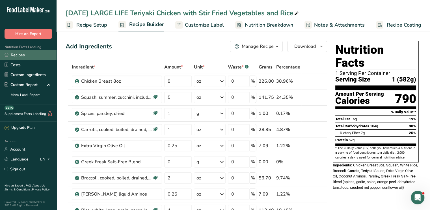
click at [22, 52] on link "Recipes" at bounding box center [28, 55] width 57 height 10
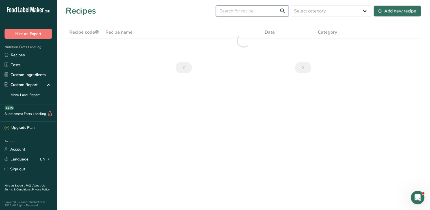
click at [260, 12] on input "text" at bounding box center [252, 10] width 72 height 11
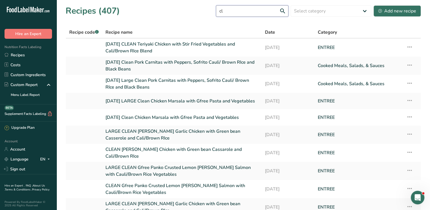
type input "c"
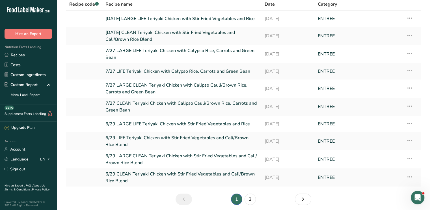
scroll to position [38, 0]
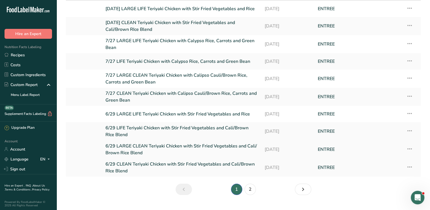
type input "[PERSON_NAME]"
click at [205, 147] on link "6/29 LARGE CLEAN Teriyaki Chicken with Stir Fried Vegetables and Cali/ Brown Ri…" at bounding box center [182, 150] width 153 height 14
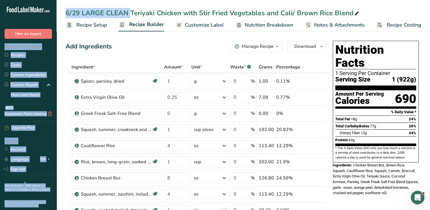
drag, startPoint x: 80, startPoint y: 12, endPoint x: 9, endPoint y: 28, distance: 73.0
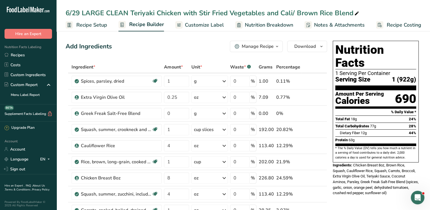
click at [84, 8] on div "6/29 LARGE CLEAN Teriyaki Chicken with Stir Fried Vegetables and Cali/ Brown Ri…" at bounding box center [213, 13] width 295 height 10
drag, startPoint x: 78, startPoint y: 13, endPoint x: 61, endPoint y: 13, distance: 17.3
click at [61, 13] on div "6/29 LARGE CLEAN Teriyaki Chicken with Stir Fried Vegetables and Cali/ Brown Ri…" at bounding box center [244, 13] width 374 height 10
type input "[DATE] LARGE CLEAN Teriyaki Chicken with Stir Fried Vegetables and Cali/ Brown …"
click at [197, 25] on span "Customize Label" at bounding box center [204, 25] width 39 height 8
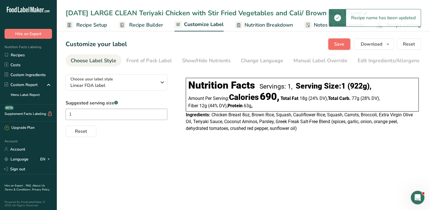
click at [343, 46] on span "Save" at bounding box center [339, 44] width 10 height 7
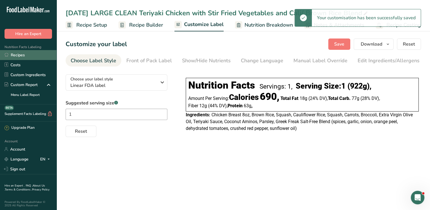
click at [18, 56] on link "Recipes" at bounding box center [28, 55] width 57 height 10
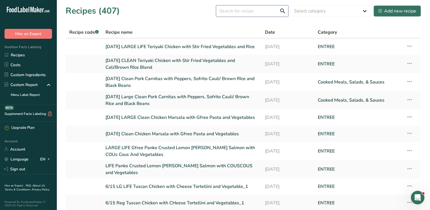
click at [257, 7] on input "text" at bounding box center [252, 10] width 72 height 11
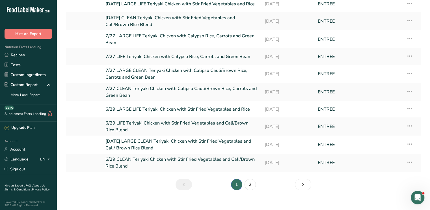
scroll to position [43, 0]
type input "[PERSON_NAME]"
click at [410, 143] on icon at bounding box center [410, 143] width 7 height 10
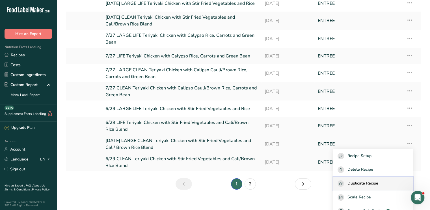
click at [379, 185] on span "Duplicate Recipe" at bounding box center [363, 183] width 31 height 7
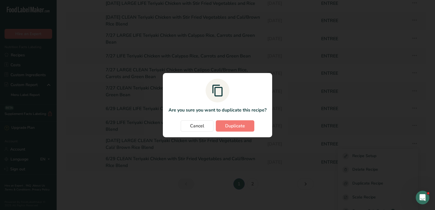
click at [247, 117] on section "Are you sure you want to duplicate this recipe? Cancel Duplicate" at bounding box center [217, 105] width 109 height 64
click at [247, 123] on button "Duplicate" at bounding box center [235, 125] width 38 height 11
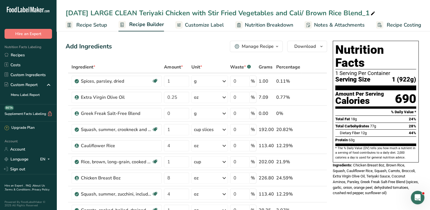
click at [376, 10] on icon at bounding box center [373, 14] width 5 height 8
type input "[DATE] LARGE CLEAN Teriyaki Chicken with Stir Fried Vegetables and Cali/ Brown …"
click at [250, 27] on span "Nutrition Breakdown" at bounding box center [269, 25] width 48 height 8
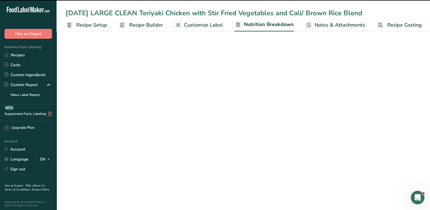
scroll to position [0, 1]
select select "Calories"
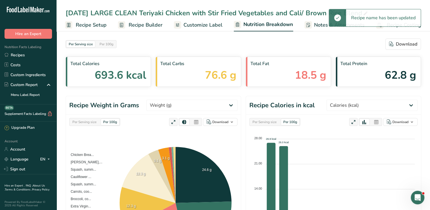
click at [207, 20] on link "Customize Label" at bounding box center [198, 25] width 49 height 13
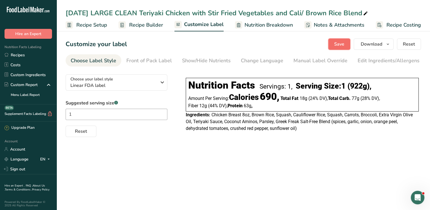
click at [339, 48] on button "Save" at bounding box center [339, 43] width 22 height 11
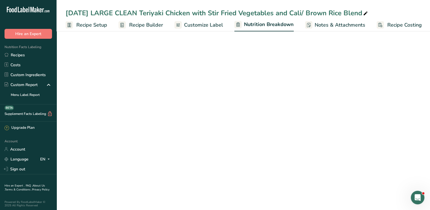
select select "Calories"
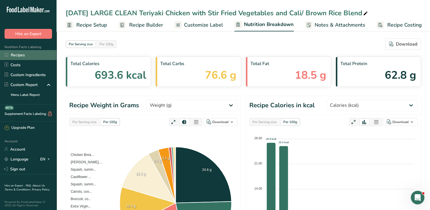
click at [33, 56] on link "Recipes" at bounding box center [28, 55] width 57 height 10
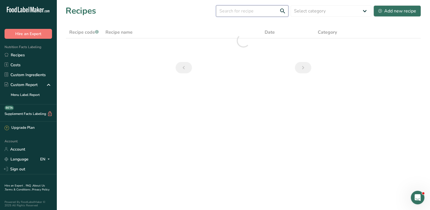
click at [229, 11] on input "text" at bounding box center [252, 10] width 72 height 11
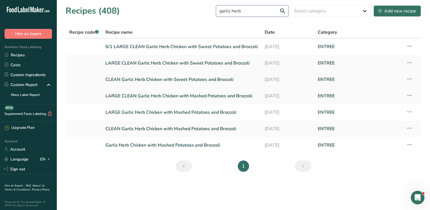
type input "garlic herb"
click at [413, 77] on icon at bounding box center [410, 79] width 7 height 10
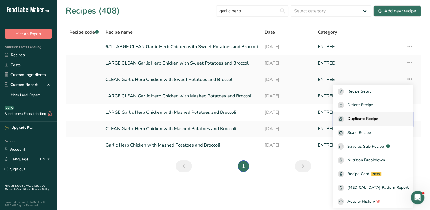
click at [385, 122] on button "Duplicate Recipe" at bounding box center [373, 119] width 80 height 14
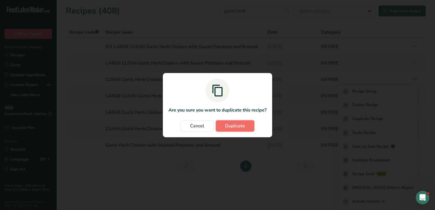
click at [241, 129] on span "Duplicate" at bounding box center [235, 126] width 20 height 7
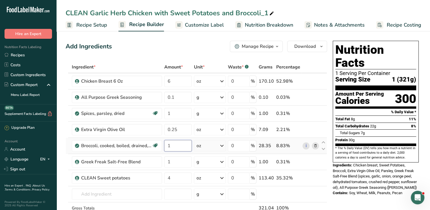
click at [182, 145] on input "1" at bounding box center [177, 145] width 27 height 11
type input "4"
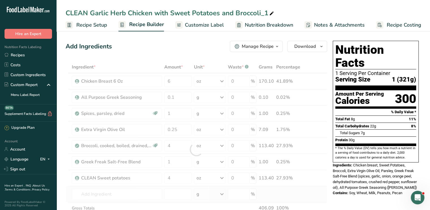
click at [327, 198] on div "Ingredient * Amount * Unit * Waste * .a-a{fill:#347362;}.b-a{fill:#fff;} Grams …" at bounding box center [197, 149] width 262 height 177
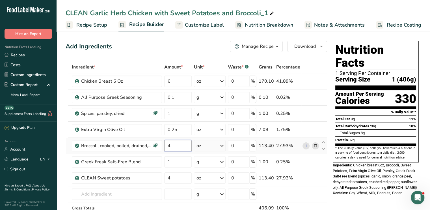
click at [182, 147] on input "4" at bounding box center [177, 145] width 27 height 11
type input "5"
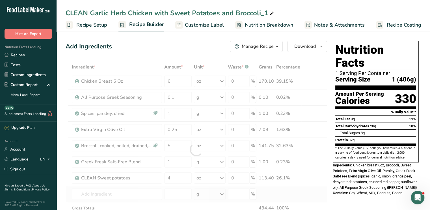
click at [324, 193] on div "Ingredient * Amount * Unit * Waste * .a-a{fill:#347362;}.b-a{fill:#fff;} Grams …" at bounding box center [197, 149] width 262 height 177
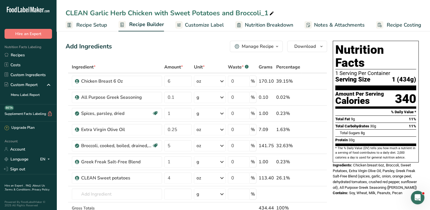
click at [201, 24] on span "Customize Label" at bounding box center [204, 25] width 39 height 8
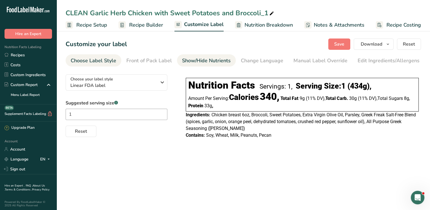
click at [204, 60] on div "Show/Hide Nutrients" at bounding box center [206, 61] width 49 height 8
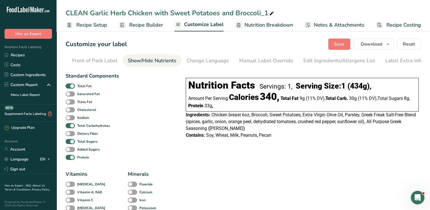
scroll to position [0, 55]
click at [72, 143] on span at bounding box center [70, 141] width 9 height 5
click at [69, 143] on input "Total Sugars" at bounding box center [68, 141] width 4 height 4
checkbox input "false"
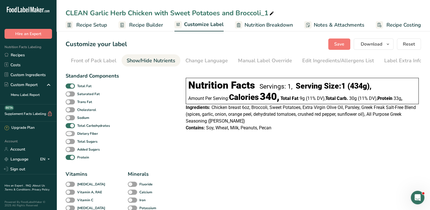
click at [70, 134] on span at bounding box center [70, 133] width 9 height 5
click at [69, 134] on input "Dietary Fiber" at bounding box center [68, 134] width 4 height 4
checkbox input "true"
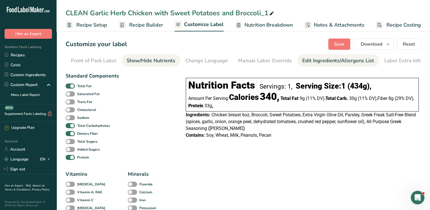
click at [312, 59] on div "Edit Ingredients/Allergens List" at bounding box center [338, 61] width 72 height 8
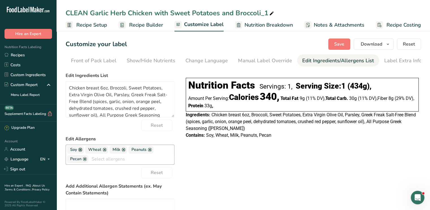
click at [82, 150] on link at bounding box center [80, 149] width 5 height 5
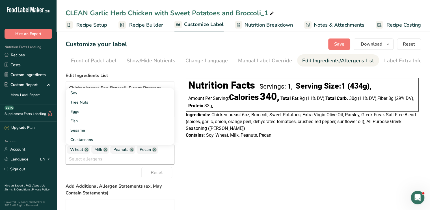
click at [87, 154] on span "Wheat" at bounding box center [78, 150] width 23 height 8
click at [86, 152] on link at bounding box center [86, 149] width 5 height 5
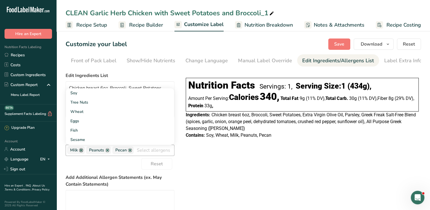
click at [81, 153] on link at bounding box center [81, 150] width 5 height 5
click at [87, 153] on link at bounding box center [88, 150] width 5 height 5
click at [85, 153] on link at bounding box center [85, 150] width 5 height 5
click at [205, 158] on div "Choose your label style Linear FDA label USA (FDA) Standard FDA label Tabular F…" at bounding box center [244, 170] width 356 height 200
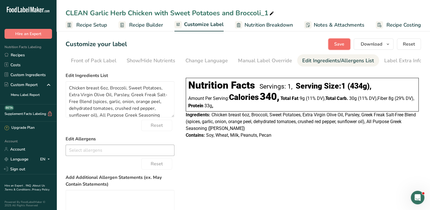
click at [337, 40] on button "Save" at bounding box center [339, 43] width 22 height 11
click at [67, 12] on div "CLEAN Garlic Herb Chicken with Sweet Potatoes and Broccoli_1" at bounding box center [171, 13] width 210 height 10
click at [67, 12] on input "CLEAN Garlic Herb Chicken with Sweet Potatoes and Broccoli_1" at bounding box center [244, 13] width 356 height 10
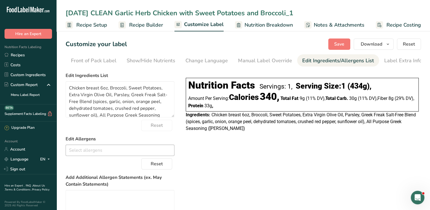
click at [80, 12] on input "[DATE] CLEAN Garlic Herb Chicken with Sweet Potatoes and Broccoli_1" at bounding box center [244, 13] width 356 height 10
click at [297, 11] on input "[DATE] CLEAN Garlic Herb Chicken with Sweet Potatoes and Broccoli_1" at bounding box center [244, 13] width 356 height 10
type input "[DATE] CLEAN Garlic Herb Chicken with Sweet Potatoes and Broccoli"
click at [343, 42] on span "Save" at bounding box center [339, 44] width 10 height 7
click at [335, 45] on button "Save" at bounding box center [339, 43] width 22 height 11
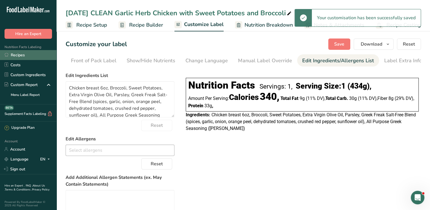
click at [40, 57] on link "Recipes" at bounding box center [28, 55] width 57 height 10
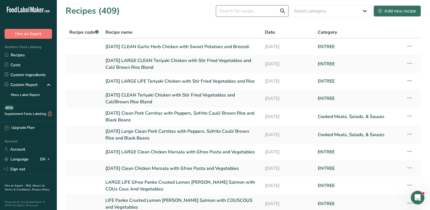
click at [251, 12] on input "text" at bounding box center [252, 10] width 72 height 11
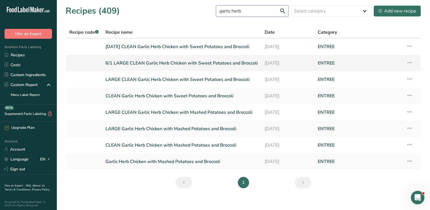
type input "garlic herb"
click at [203, 62] on link "6/1 LARGE CLEAN Garlic Herb Chicken with Sweet Potatoes and Broccoli" at bounding box center [182, 63] width 153 height 12
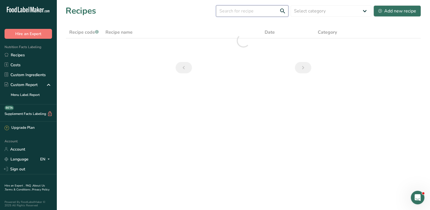
click at [256, 14] on input "text" at bounding box center [252, 10] width 72 height 11
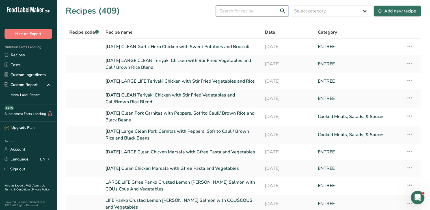
click at [256, 14] on input "text" at bounding box center [252, 10] width 72 height 11
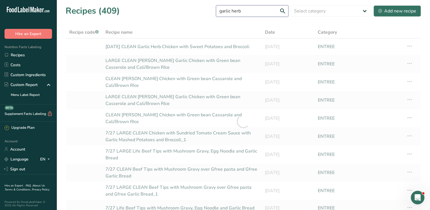
click at [256, 14] on input "garlic herb" at bounding box center [252, 10] width 72 height 11
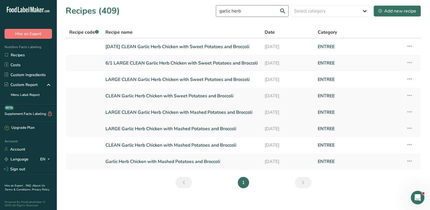
type input "garlic herb"
click at [179, 113] on link "LARGE CLEAN Garlic Herb Chicken with Mashed Potatoes and Broccoli" at bounding box center [182, 112] width 153 height 12
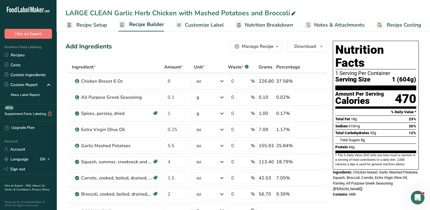
click at [211, 47] on div "Add Ingredients Manage Recipe Delete Recipe Duplicate Recipe Scale Recipe Save …" at bounding box center [197, 46] width 262 height 11
click at [212, 45] on div "Add Ingredients Manage Recipe Delete Recipe Duplicate Recipe Scale Recipe Save …" at bounding box center [197, 46] width 262 height 11
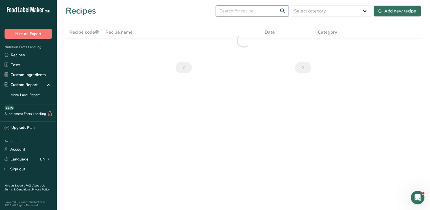
click at [229, 13] on input "text" at bounding box center [252, 10] width 72 height 11
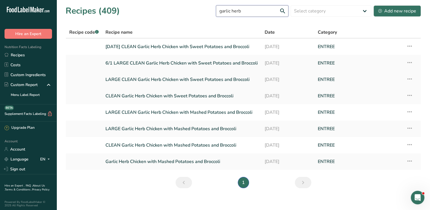
type input "garlic herb"
click at [206, 79] on link "LARGE CLEAN Garlic Herb Chicken with Sweet Potatoes and Broccoli" at bounding box center [182, 80] width 153 height 12
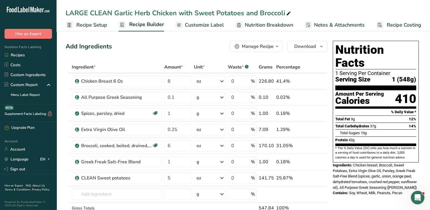
click at [257, 22] on span "Nutrition Breakdown" at bounding box center [269, 25] width 48 height 8
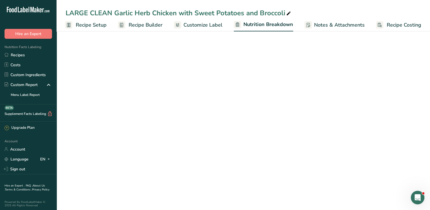
select select "Calories"
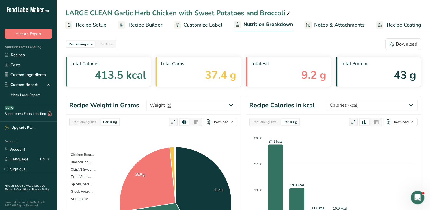
click at [218, 25] on span "Customize Label" at bounding box center [203, 25] width 39 height 8
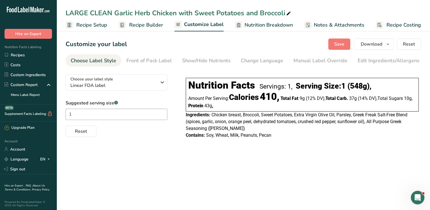
click at [149, 25] on span "Recipe Builder" at bounding box center [146, 25] width 34 height 8
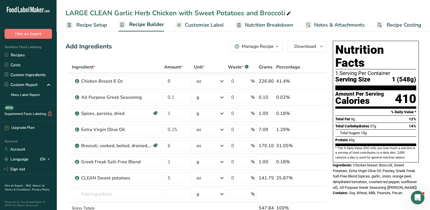
click at [212, 29] on link "Customize Label" at bounding box center [199, 25] width 49 height 13
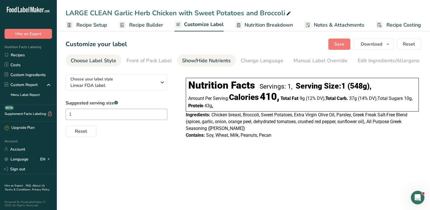
click at [211, 63] on div "Show/Hide Nutrients" at bounding box center [206, 61] width 49 height 8
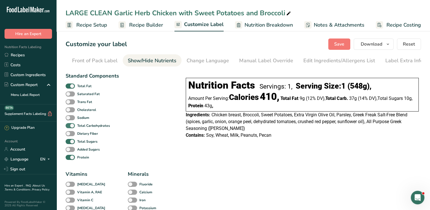
scroll to position [0, 55]
click at [70, 143] on span at bounding box center [70, 141] width 9 height 5
click at [69, 143] on input "Total Sugars" at bounding box center [68, 141] width 4 height 4
checkbox input "false"
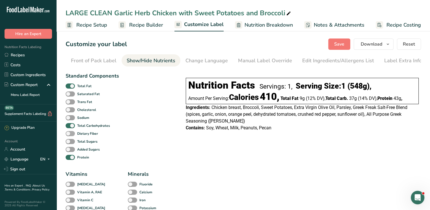
click at [69, 136] on span at bounding box center [70, 133] width 9 height 5
click at [69, 135] on input "Dietary Fiber" at bounding box center [68, 134] width 4 height 4
checkbox input "true"
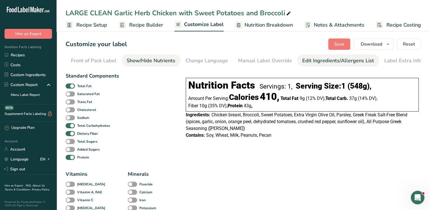
click at [325, 61] on div "Edit Ingredients/Allergens List" at bounding box center [338, 61] width 72 height 8
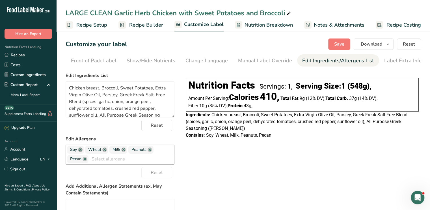
click at [81, 151] on link at bounding box center [80, 149] width 5 height 5
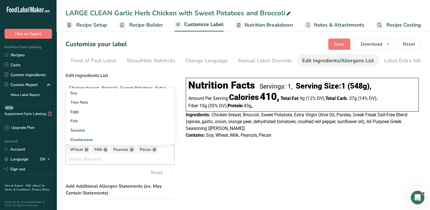
click at [89, 152] on span "Wheat" at bounding box center [78, 150] width 23 height 8
click at [87, 151] on link at bounding box center [86, 149] width 5 height 5
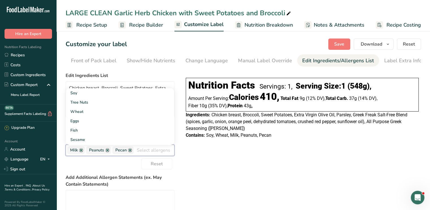
click at [79, 151] on span "Milk" at bounding box center [76, 150] width 18 height 8
click at [81, 152] on link at bounding box center [81, 150] width 5 height 5
click at [89, 153] on link at bounding box center [88, 150] width 5 height 5
click at [86, 152] on link at bounding box center [85, 150] width 5 height 5
click at [224, 160] on div "Choose your label style Linear FDA label USA (FDA) Standard FDA label Tabular F…" at bounding box center [244, 170] width 356 height 200
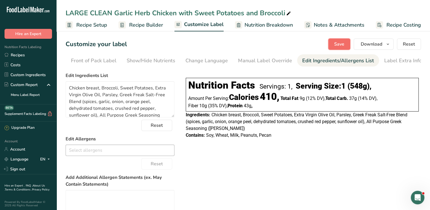
click at [340, 44] on span "Save" at bounding box center [339, 44] width 10 height 7
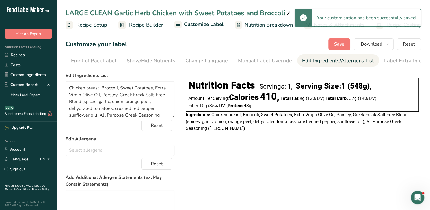
click at [286, 12] on icon at bounding box center [288, 14] width 5 height 8
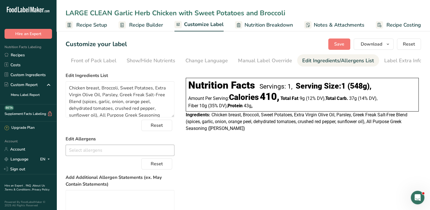
click at [66, 11] on input "LARGE CLEAN Garlic Herb Chicken with Sweet Potatoes and Broccoli" at bounding box center [244, 13] width 356 height 10
type input "[DATE] LARGE CLEAN Garlic Herb Chicken with Sweet Potatoes and Broccoli"
click at [337, 45] on span "Save" at bounding box center [339, 44] width 10 height 7
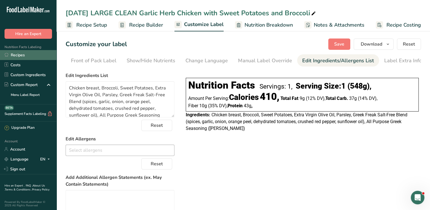
click at [31, 53] on link "Recipes" at bounding box center [28, 55] width 57 height 10
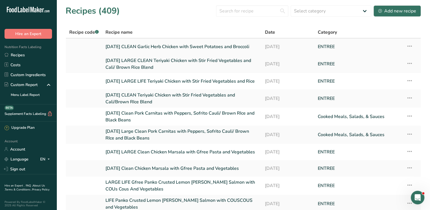
click at [142, 48] on link "[DATE] CLEAN Garlic Herb Chicken with Sweet Potatoes and Broccoli" at bounding box center [182, 47] width 153 height 12
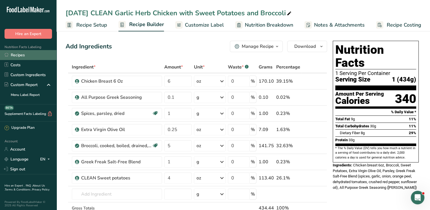
click at [29, 56] on link "Recipes" at bounding box center [28, 55] width 57 height 10
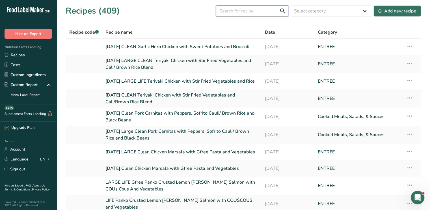
click at [249, 12] on input "text" at bounding box center [252, 10] width 72 height 11
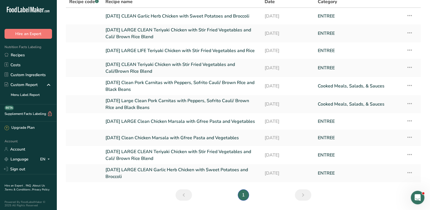
scroll to position [31, 0]
type input "[DATE]"
click at [412, 172] on icon at bounding box center [410, 173] width 7 height 10
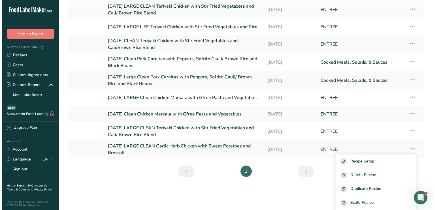
scroll to position [30, 0]
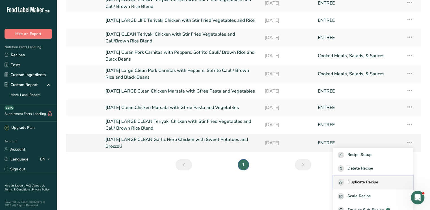
click at [386, 178] on button "Duplicate Recipe" at bounding box center [373, 182] width 80 height 14
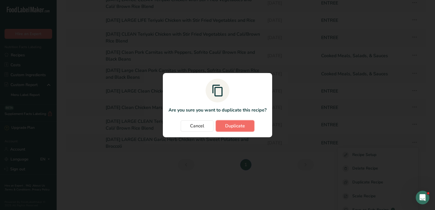
click at [227, 123] on span "Duplicate" at bounding box center [235, 126] width 20 height 7
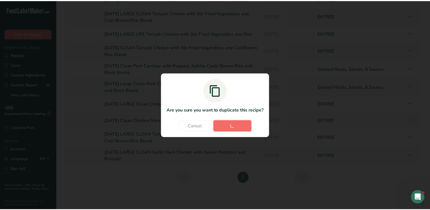
scroll to position [0, 0]
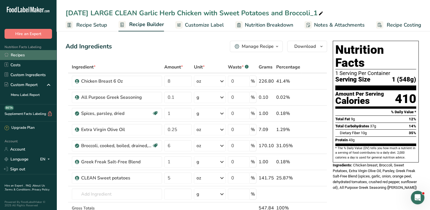
click at [20, 54] on link "Recipes" at bounding box center [28, 55] width 57 height 10
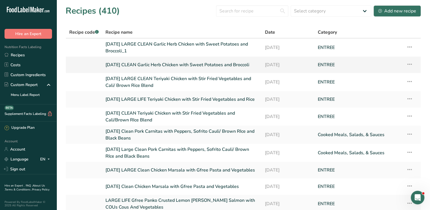
click at [110, 66] on link "[DATE] CLEAN Garlic Herb Chicken with Sweet Potatoes and Broccoli" at bounding box center [182, 65] width 153 height 12
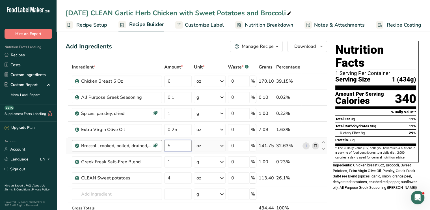
drag, startPoint x: 181, startPoint y: 143, endPoint x: 154, endPoint y: 143, distance: 26.3
click at [154, 143] on tr "Broccoli, cooked, boiled, drained, without salt Dairy free Gluten free Vegan Ve…" at bounding box center [196, 146] width 261 height 16
drag, startPoint x: 180, startPoint y: 146, endPoint x: 146, endPoint y: 149, distance: 33.8
click at [146, 149] on tr "Broccoli, cooked, boiled, drained, without salt Dairy free Gluten free Vegan Ve…" at bounding box center [196, 146] width 261 height 16
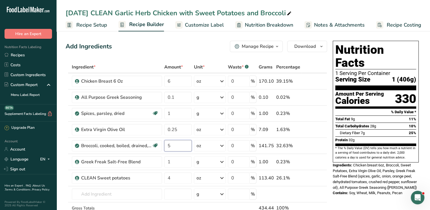
type input "5"
click at [209, 22] on span "Customize Label" at bounding box center [204, 25] width 39 height 8
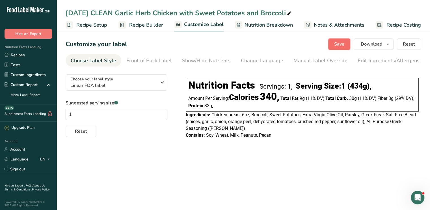
click at [343, 45] on span "Save" at bounding box center [339, 44] width 10 height 7
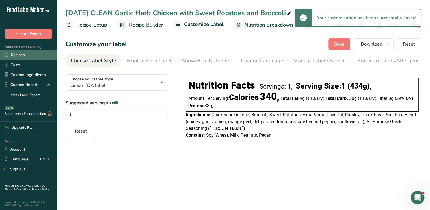
click at [20, 58] on link "Recipes" at bounding box center [28, 55] width 57 height 10
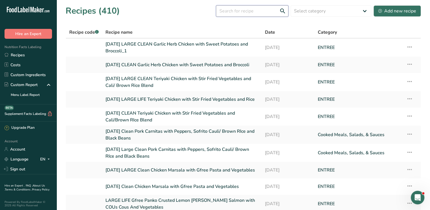
click at [229, 9] on input "text" at bounding box center [252, 10] width 72 height 11
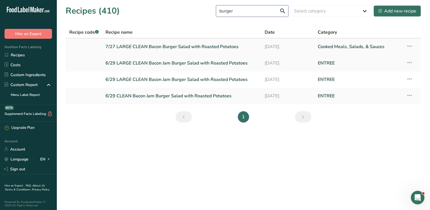
type input "burger"
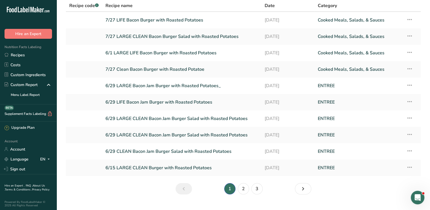
scroll to position [27, 0]
click at [244, 190] on link "2" at bounding box center [243, 188] width 11 height 11
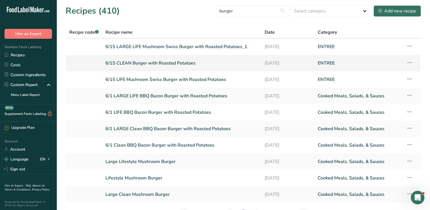
click at [172, 65] on link "6/15 CLEAN Burger with Roasted Potatoes" at bounding box center [182, 63] width 153 height 12
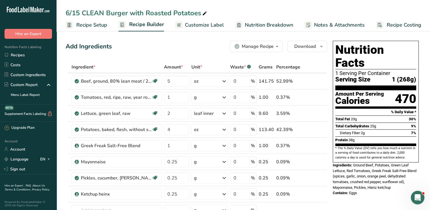
click at [203, 12] on icon at bounding box center [204, 14] width 5 height 8
drag, startPoint x: 83, startPoint y: 14, endPoint x: 41, endPoint y: 18, distance: 42.1
type input "[DATE] CLEAN Burger with Roasted Potatoes"
click at [198, 29] on link "Customize Label" at bounding box center [199, 25] width 49 height 13
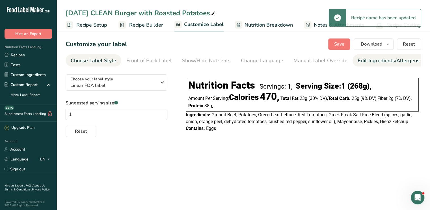
click at [369, 63] on div "Edit Ingredients/Allergens List" at bounding box center [394, 61] width 72 height 8
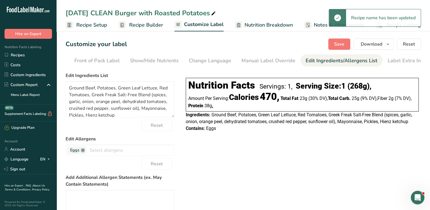
scroll to position [0, 55]
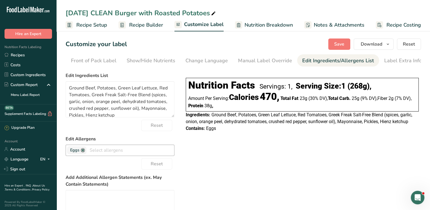
click at [83, 152] on link at bounding box center [83, 150] width 5 height 5
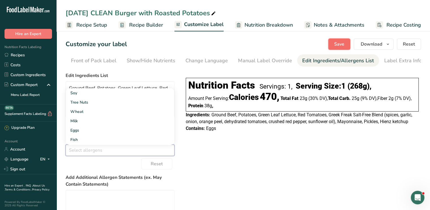
click at [344, 43] on span "Save" at bounding box center [339, 44] width 10 height 7
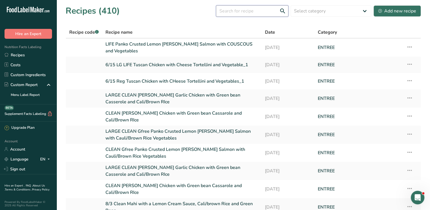
click at [233, 12] on input "text" at bounding box center [252, 10] width 72 height 11
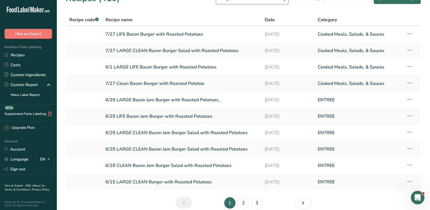
scroll to position [38, 0]
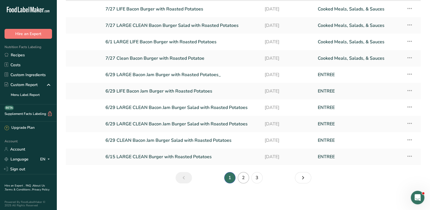
type input "burger"
click at [243, 179] on link "2" at bounding box center [243, 177] width 11 height 11
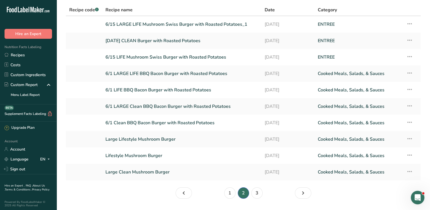
scroll to position [23, 0]
click at [407, 40] on icon at bounding box center [410, 40] width 7 height 10
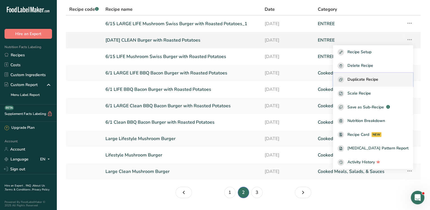
click at [379, 81] on span "Duplicate Recipe" at bounding box center [363, 79] width 31 height 7
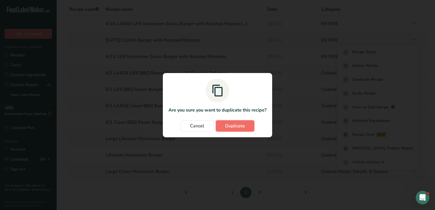
click at [238, 125] on span "Duplicate" at bounding box center [235, 126] width 20 height 7
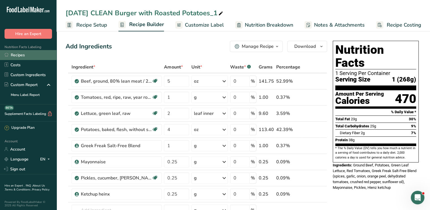
click at [29, 56] on link "Recipes" at bounding box center [28, 55] width 57 height 10
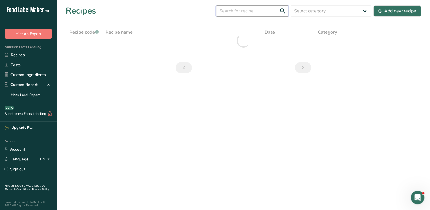
click at [252, 12] on input "text" at bounding box center [252, 10] width 72 height 11
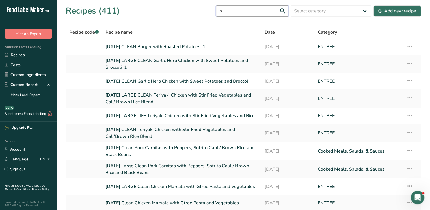
type input "nu"
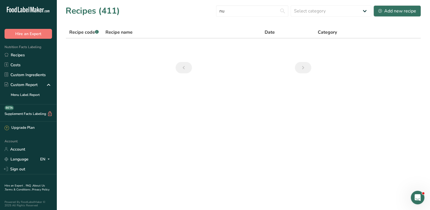
type input "n"
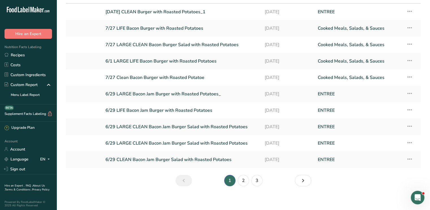
scroll to position [38, 0]
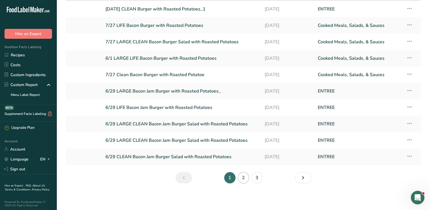
type input "burger"
click at [244, 180] on link "2" at bounding box center [243, 177] width 11 height 11
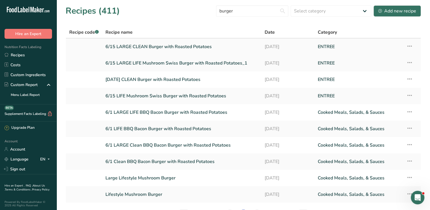
click at [409, 46] on icon at bounding box center [410, 46] width 7 height 10
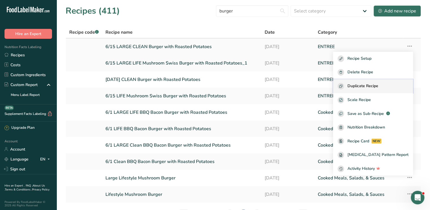
click at [379, 83] on span "Duplicate Recipe" at bounding box center [363, 86] width 31 height 7
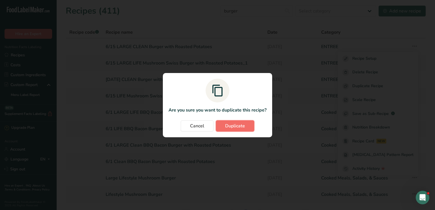
click at [248, 127] on button "Duplicate" at bounding box center [235, 125] width 38 height 11
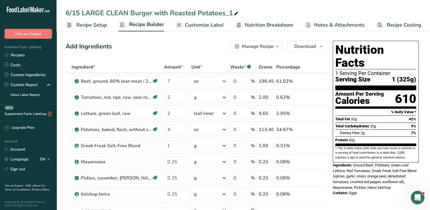
click at [235, 15] on icon at bounding box center [236, 14] width 5 height 8
drag, startPoint x: 80, startPoint y: 11, endPoint x: 0, endPoint y: 14, distance: 80.4
click at [242, 14] on input "8/24/25 LARGE CLEAN Burger with Roasted Potatoes" at bounding box center [244, 13] width 356 height 10
click at [165, 9] on input "8/24/25 LARGE CLEAN Burger with Roasted Potatoes Special Sauce" at bounding box center [244, 13] width 356 height 10
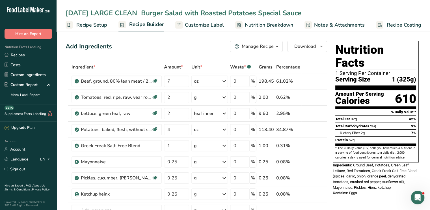
type input "8/24/25 LARGE CLEAN Burger Salad with Roasted Potatoes Special Sauce"
click at [203, 24] on span "Customize Label" at bounding box center [204, 25] width 39 height 8
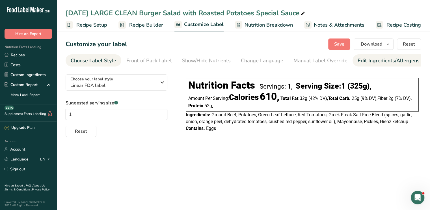
click at [362, 63] on div "Edit Ingredients/Allergens List" at bounding box center [394, 61] width 72 height 8
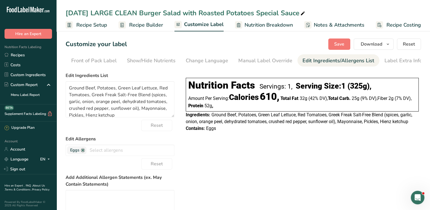
scroll to position [0, 55]
click at [83, 152] on link at bounding box center [83, 150] width 5 height 5
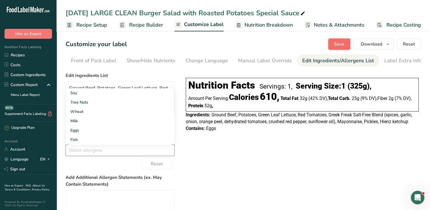
click at [339, 43] on span "Save" at bounding box center [339, 44] width 10 height 7
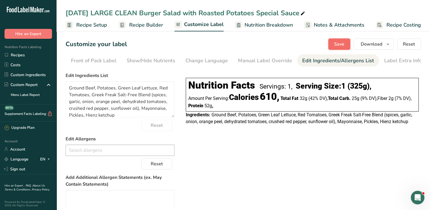
click at [344, 43] on span "Save" at bounding box center [339, 44] width 10 height 7
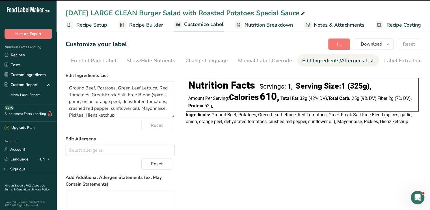
click at [19, 54] on link "Recipes" at bounding box center [28, 55] width 57 height 10
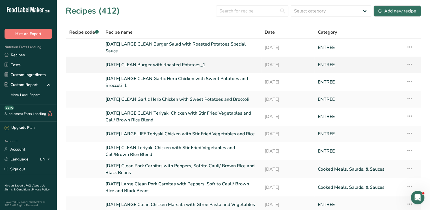
click at [169, 63] on link "[DATE] CLEAN Burger with Roasted Potatoes_1" at bounding box center [182, 65] width 153 height 12
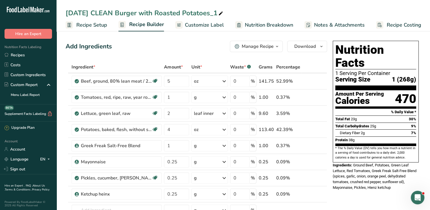
click at [218, 14] on div "[DATE] CLEAN Burger with Roasted Potatoes_1" at bounding box center [145, 13] width 159 height 10
click at [218, 14] on input "[DATE] CLEAN Burger with Roasted Potatoes_1" at bounding box center [244, 13] width 356 height 10
click at [224, 10] on input "[DATE] CLEAN Burger with Roasted Potatoes_1" at bounding box center [244, 13] width 356 height 10
click at [141, 11] on input "[DATE] CLEAN Burger with Roasted Potatoes" at bounding box center [244, 13] width 356 height 10
click at [235, 14] on input "8/24/25 CLEAN Burger Salad with Roasted Potatoes" at bounding box center [244, 13] width 356 height 10
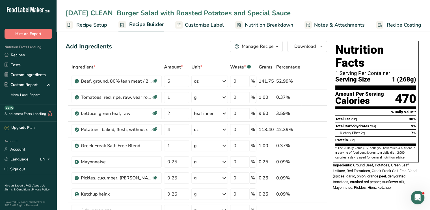
type input "8/24/25 CLEAN Burger Salad with Roasted Potatoes and Special Sauce"
click at [211, 27] on span "Customize Label" at bounding box center [204, 25] width 39 height 8
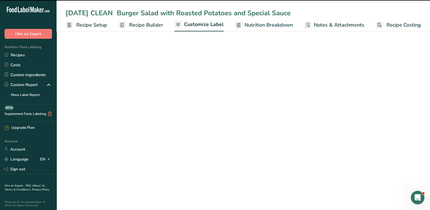
click at [211, 27] on span "Customize Label" at bounding box center [204, 25] width 40 height 8
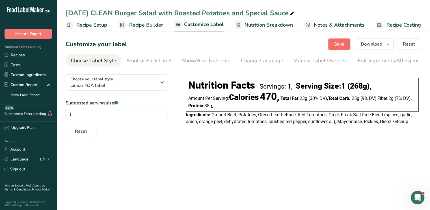
click at [341, 48] on button "Save" at bounding box center [339, 43] width 22 height 11
click at [333, 42] on button "Save" at bounding box center [339, 43] width 22 height 11
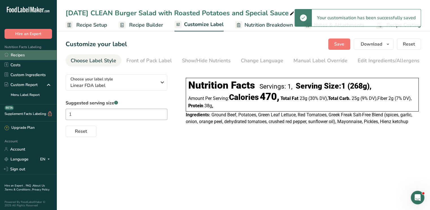
click at [32, 57] on link "Recipes" at bounding box center [28, 55] width 57 height 10
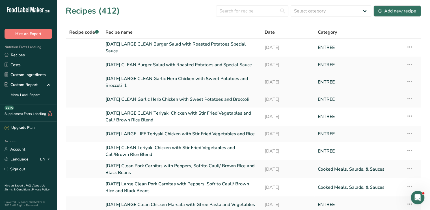
click at [158, 79] on link "[DATE] LARGE CLEAN Garlic Herb Chicken with Sweet Potatoes and Broccoli_1" at bounding box center [182, 82] width 153 height 14
